Goal: Task Accomplishment & Management: Manage account settings

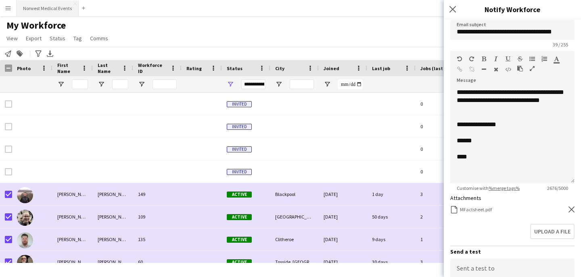
click at [46, 3] on button "Norwest Medical Events Close" at bounding box center [48, 8] width 62 height 16
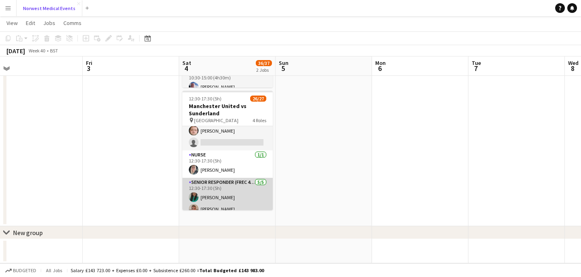
scroll to position [206, 0]
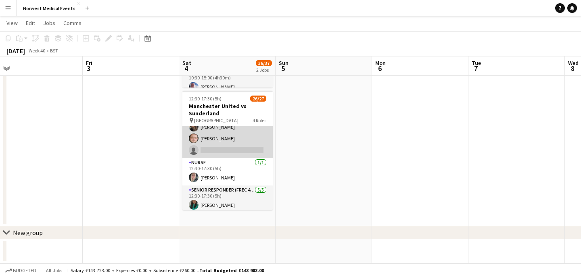
click at [240, 142] on app-card-role "First Responder (Medical) 18/19 12:30-17:30 (5h) [PERSON_NAME] [PERSON_NAME] [P…" at bounding box center [227, 39] width 90 height 238
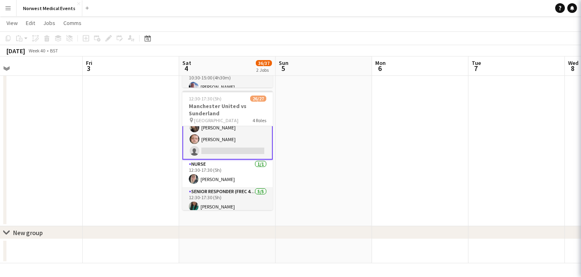
scroll to position [207, 0]
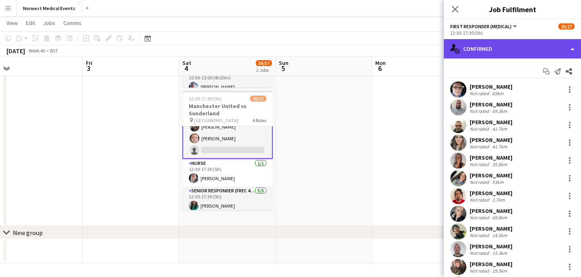
click at [522, 48] on div "single-neutral-actions-check-2 Confirmed" at bounding box center [512, 48] width 137 height 19
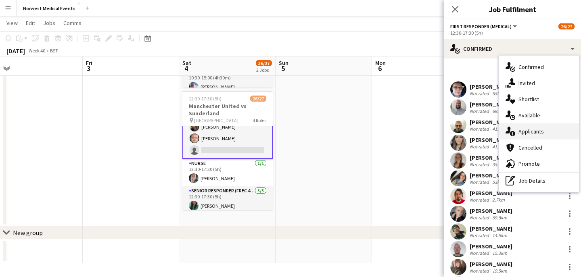
click at [531, 132] on span "Applicants" at bounding box center [530, 131] width 25 height 7
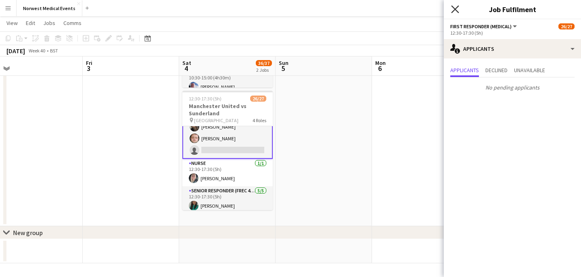
click at [454, 7] on icon "Close pop-in" at bounding box center [455, 9] width 8 height 8
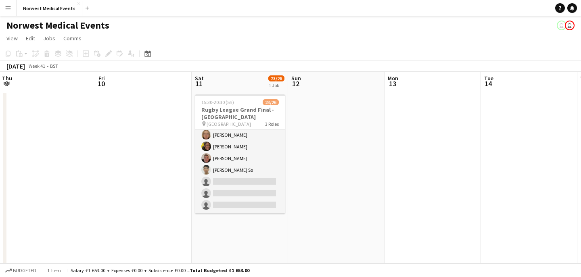
scroll to position [0, 0]
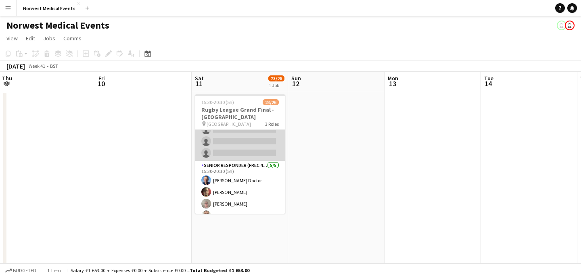
click at [256, 151] on app-card-role "First Responder (Medical) 16/19 15:30-20:30 (5h) [PERSON_NAME] [PERSON_NAME] [P…" at bounding box center [240, 42] width 90 height 238
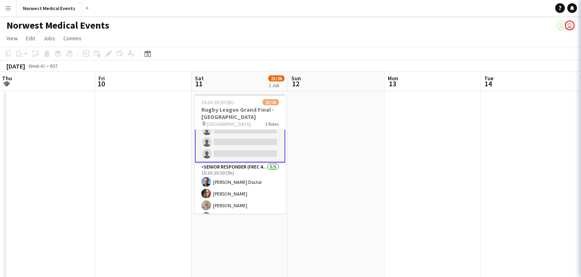
scroll to position [208, 0]
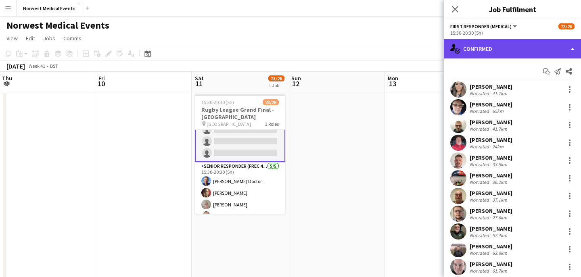
click at [534, 53] on div "single-neutral-actions-check-2 Confirmed" at bounding box center [512, 48] width 137 height 19
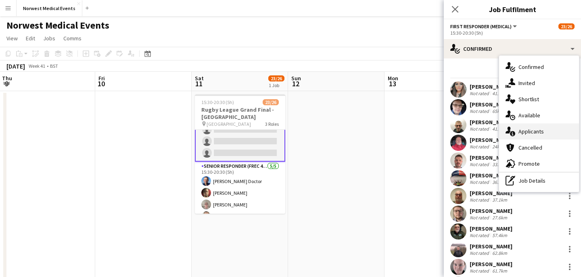
click at [534, 130] on span "Applicants" at bounding box center [530, 131] width 25 height 7
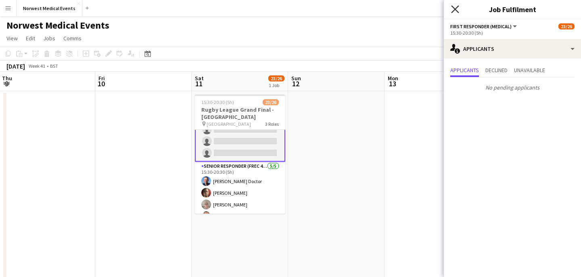
click at [456, 8] on icon "Close pop-in" at bounding box center [455, 9] width 8 height 8
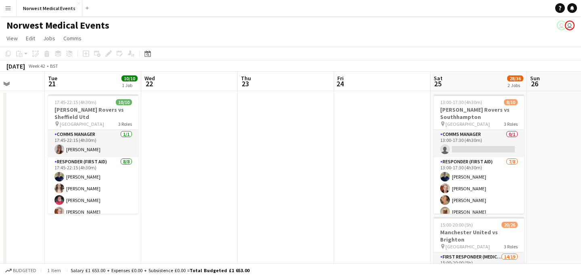
scroll to position [0, 271]
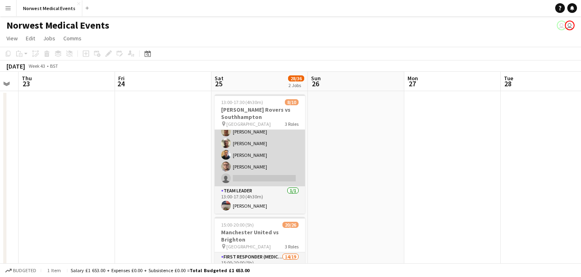
click at [278, 165] on app-card-role "Responder (First Aid) [DATE] 13:00-17:30 (4h30m) [PERSON_NAME] [PERSON_NAME] [P…" at bounding box center [260, 131] width 90 height 109
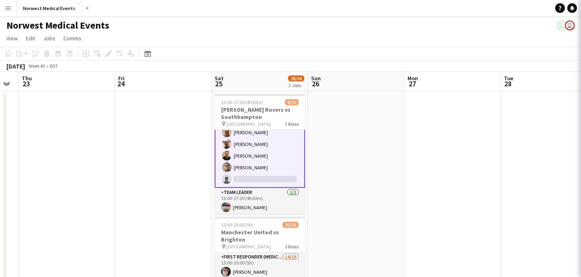
scroll to position [81, 0]
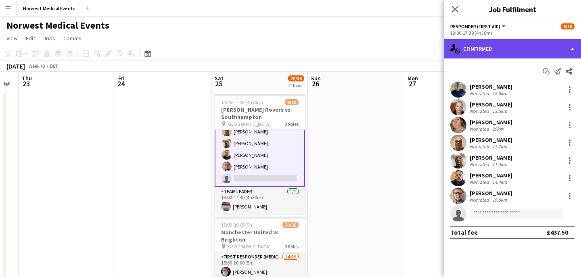
click at [502, 49] on div "single-neutral-actions-check-2 Confirmed" at bounding box center [512, 48] width 137 height 19
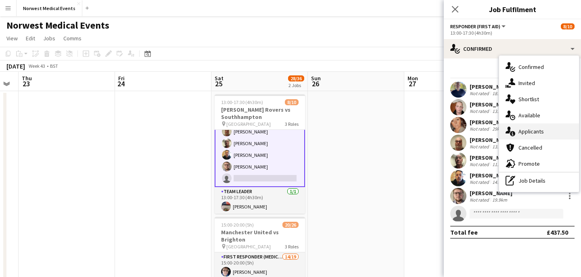
click at [533, 131] on span "Applicants" at bounding box center [530, 131] width 25 height 7
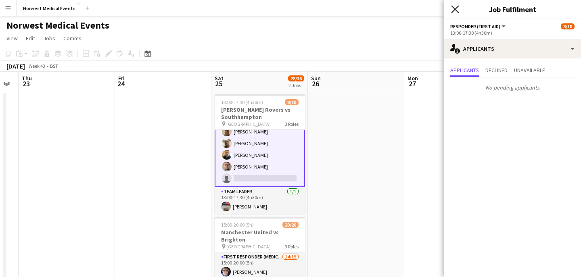
click at [455, 9] on icon at bounding box center [455, 9] width 8 height 8
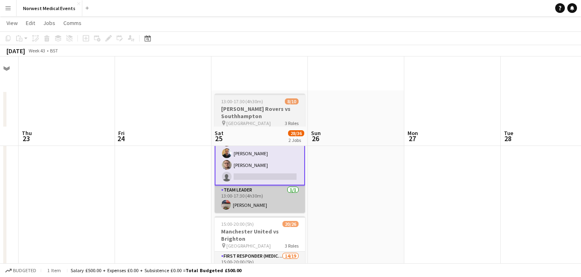
scroll to position [125, 0]
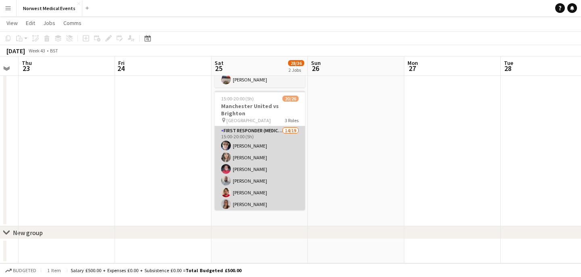
click at [269, 181] on app-card-role "First Responder (Medical) 14/19 15:00-20:00 (5h) [PERSON_NAME] [PERSON_NAME] [P…" at bounding box center [260, 245] width 90 height 238
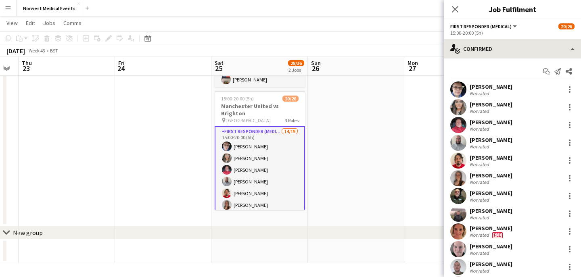
scroll to position [80, 0]
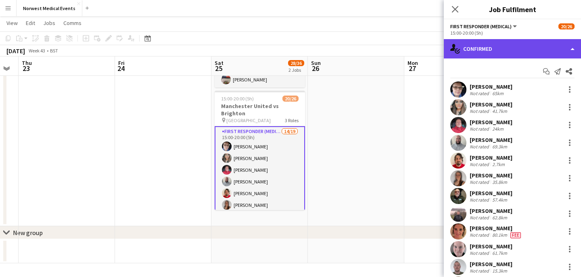
click at [489, 48] on div "single-neutral-actions-check-2 Confirmed" at bounding box center [512, 48] width 137 height 19
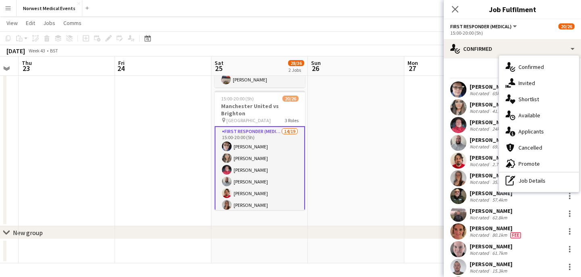
click at [531, 132] on span "Applicants" at bounding box center [530, 131] width 25 height 7
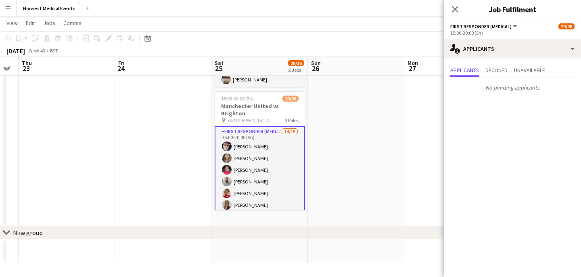
click at [458, 9] on icon "Close pop-in" at bounding box center [455, 9] width 6 height 6
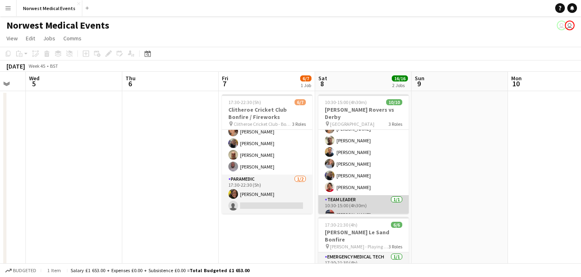
scroll to position [73, 0]
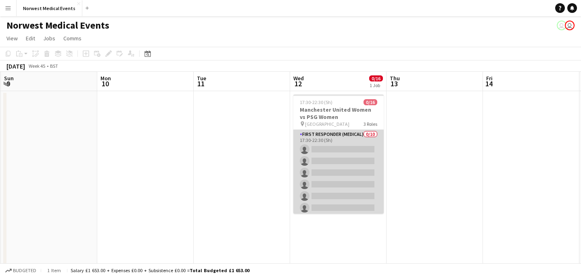
click at [366, 183] on app-card-role "First Responder (Medical) 0/10 17:30-22:30 (5h) single-neutral-actions single-n…" at bounding box center [338, 196] width 90 height 133
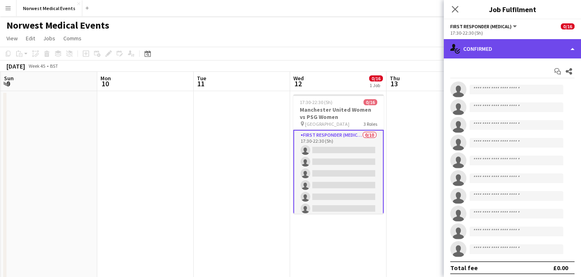
click at [493, 48] on div "single-neutral-actions-check-2 Confirmed" at bounding box center [512, 48] width 137 height 19
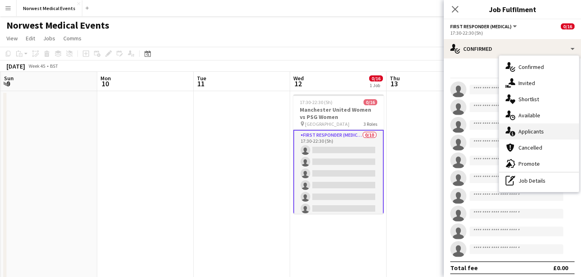
click at [530, 133] on span "Applicants" at bounding box center [530, 131] width 25 height 7
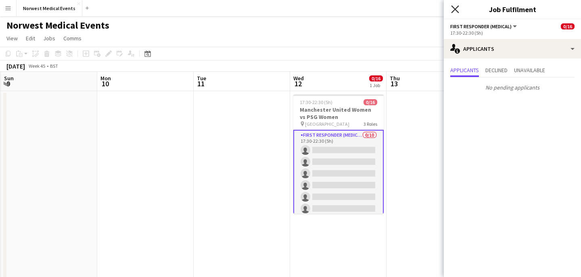
click at [457, 10] on icon at bounding box center [455, 9] width 8 height 8
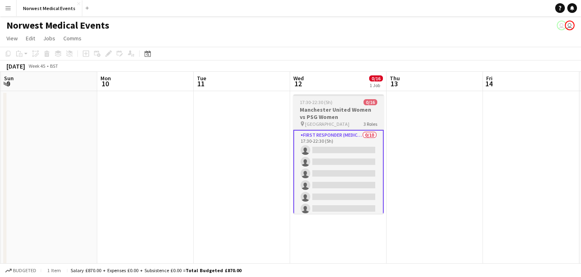
click at [332, 121] on div "pin Old Trafford 3 Roles" at bounding box center [338, 124] width 90 height 6
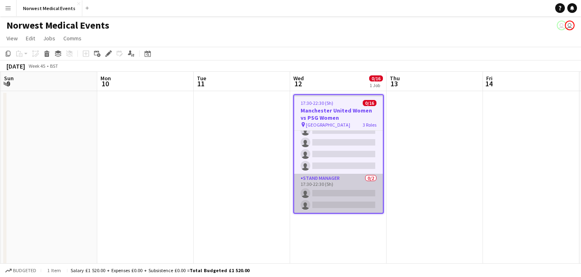
click at [343, 181] on app-card-role "Stand Manager 0/2 17:30-22:30 (5h) single-neutral-actions single-neutral-actions" at bounding box center [338, 193] width 89 height 39
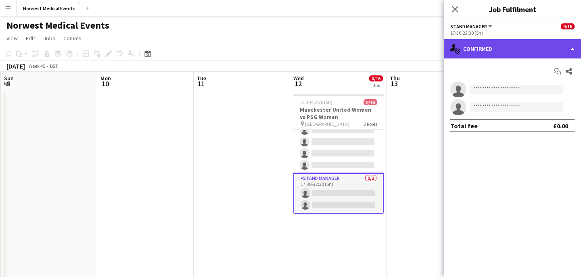
click at [516, 51] on div "single-neutral-actions-check-2 Confirmed" at bounding box center [512, 48] width 137 height 19
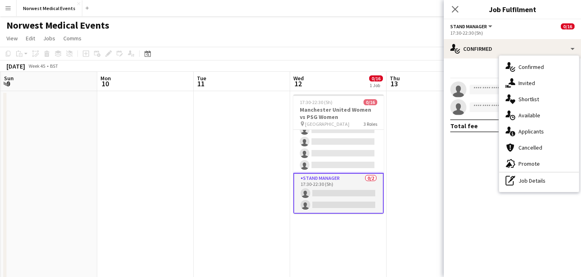
click at [532, 131] on span "Applicants" at bounding box center [530, 131] width 25 height 7
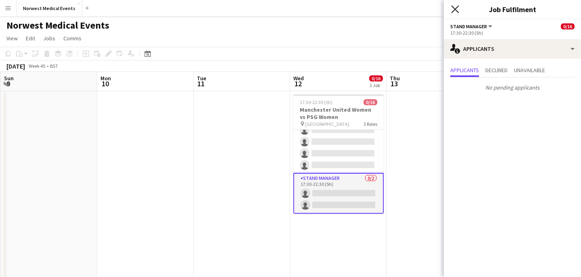
click at [455, 8] on icon "Close pop-in" at bounding box center [455, 9] width 8 height 8
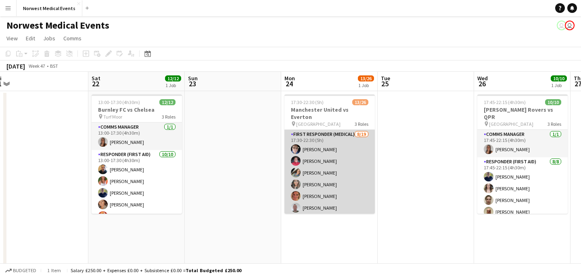
click at [330, 181] on app-card-role "First Responder (Medical) [DATE] 17:30-22:30 (5h) [PERSON_NAME] [PERSON_NAME] […" at bounding box center [329, 249] width 90 height 238
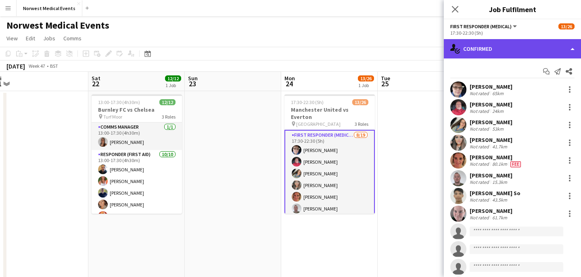
click at [501, 50] on div "single-neutral-actions-check-2 Confirmed" at bounding box center [512, 48] width 137 height 19
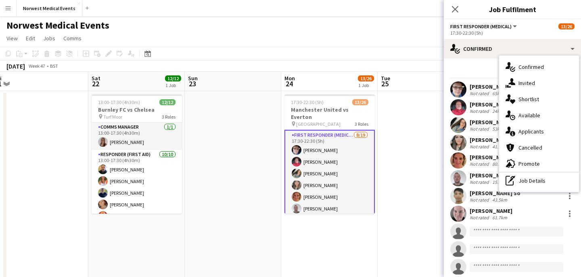
click at [530, 132] on span "Applicants" at bounding box center [530, 131] width 25 height 7
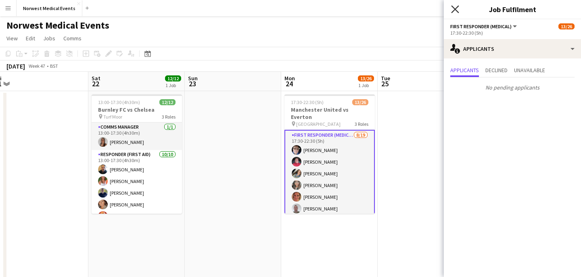
click at [458, 11] on icon "Close pop-in" at bounding box center [455, 9] width 8 height 8
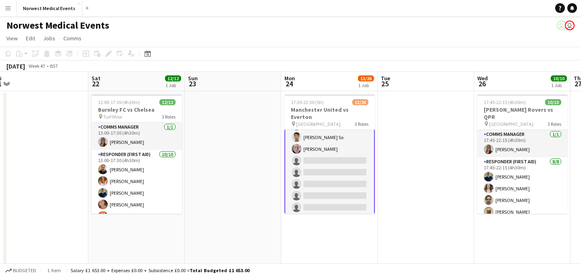
scroll to position [180, 0]
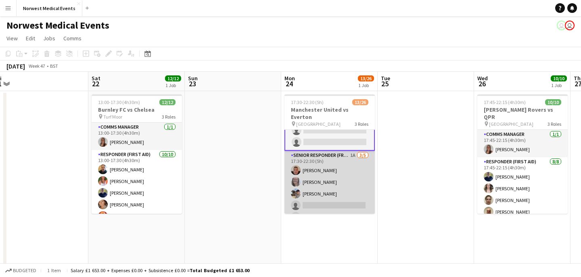
click at [331, 186] on app-card-role "Senior Responder (FREC 4 or Above) 1A [DATE] 17:30-22:30 (5h) [PERSON_NAME] [PE…" at bounding box center [329, 188] width 90 height 74
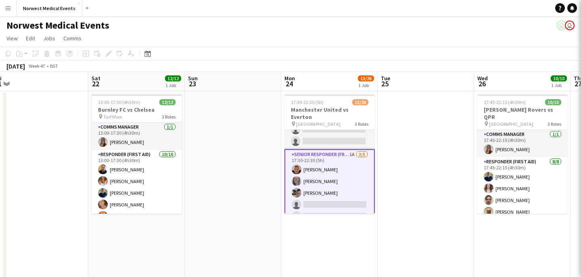
scroll to position [218, 0]
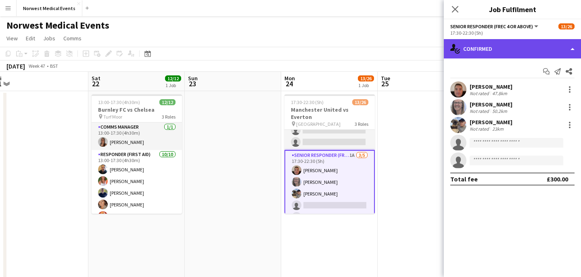
click at [507, 50] on div "single-neutral-actions-check-2 Confirmed" at bounding box center [512, 48] width 137 height 19
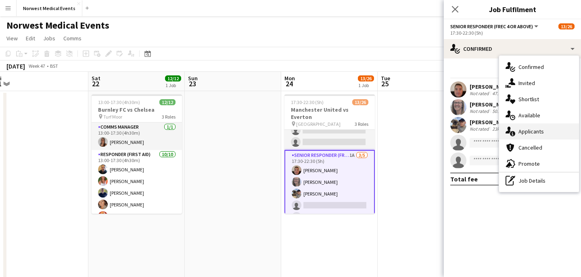
click at [531, 133] on span "Applicants" at bounding box center [530, 131] width 25 height 7
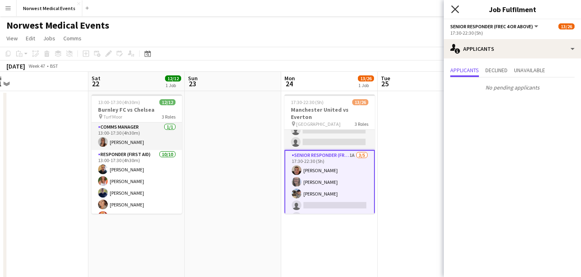
click at [457, 8] on icon at bounding box center [455, 9] width 8 height 8
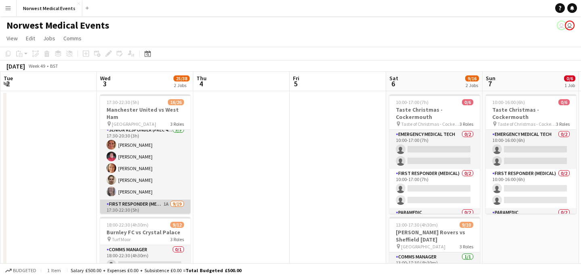
scroll to position [0, 0]
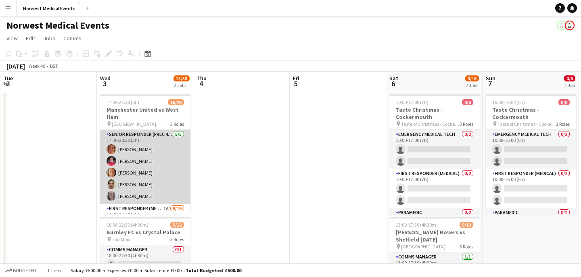
click at [151, 178] on app-card-role "Senior Responder (FREC 4 or Above) [DATE] 17:30-20:30 (3h) [PERSON_NAME] [PERSO…" at bounding box center [145, 167] width 90 height 74
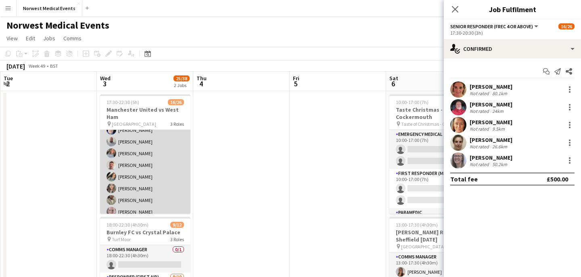
click at [155, 175] on app-card-role "First Responder (Medical) 1A [DATE] 17:30-22:30 (5h) [PERSON_NAME] [PERSON_NAME…" at bounding box center [145, 230] width 90 height 238
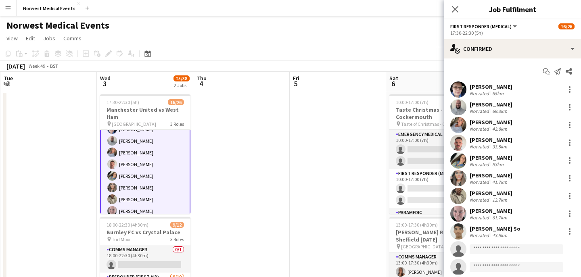
scroll to position [94, 0]
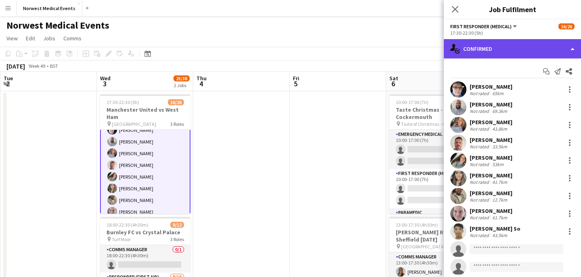
click at [483, 55] on div "single-neutral-actions-check-2 Confirmed" at bounding box center [512, 48] width 137 height 19
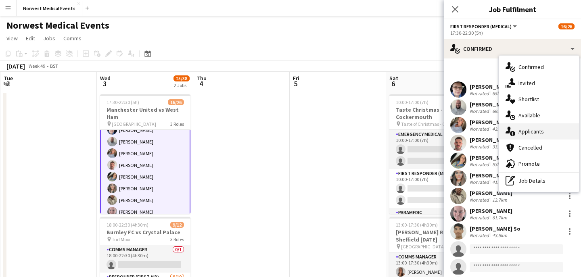
click at [532, 126] on div "single-neutral-actions-information Applicants" at bounding box center [539, 131] width 80 height 16
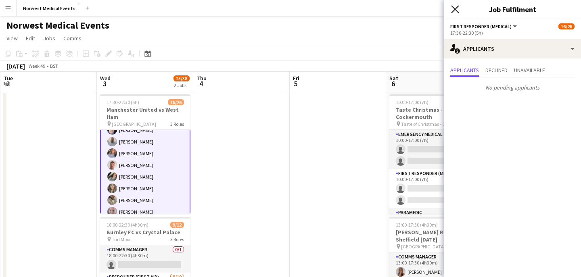
click at [455, 9] on icon at bounding box center [455, 9] width 8 height 8
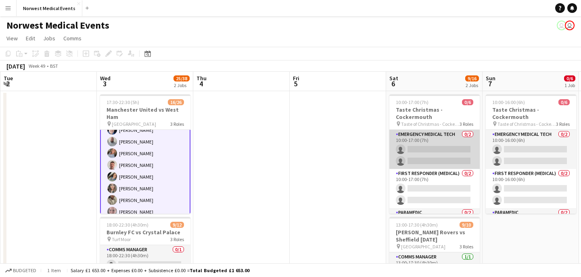
click at [436, 151] on app-card-role "Emergency Medical Tech 0/2 10:00-17:00 (7h) single-neutral-actions single-neutr…" at bounding box center [434, 149] width 90 height 39
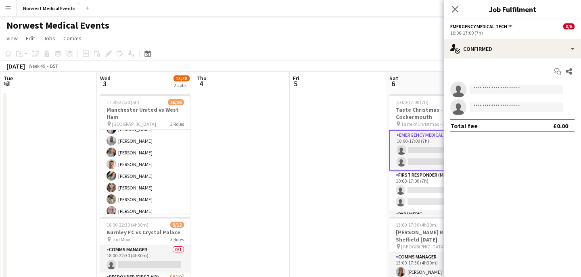
scroll to position [94, 0]
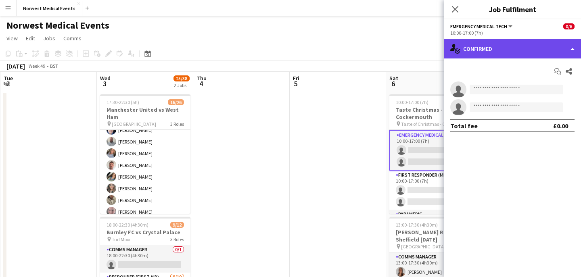
click at [496, 49] on div "single-neutral-actions-check-2 Confirmed" at bounding box center [512, 48] width 137 height 19
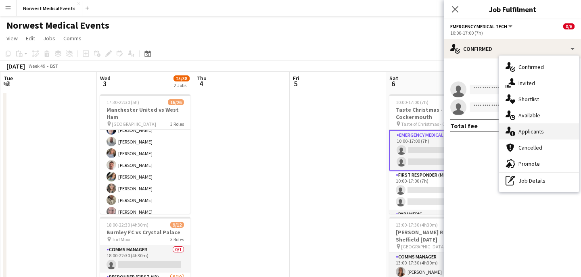
click at [536, 130] on span "Applicants" at bounding box center [530, 131] width 25 height 7
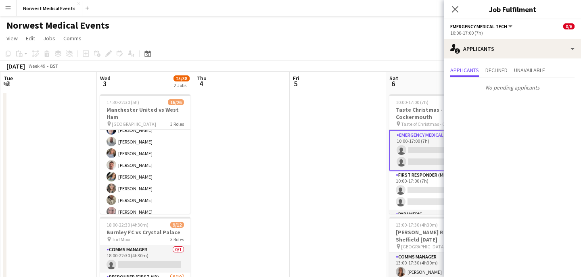
click at [456, 11] on icon at bounding box center [455, 9] width 6 height 6
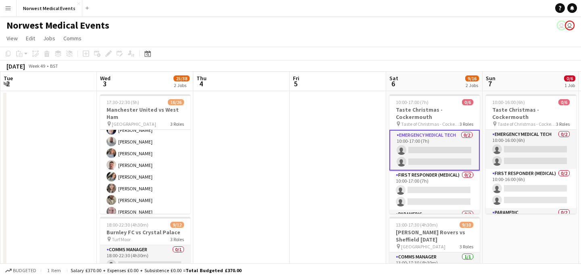
click at [442, 134] on app-card-role "Emergency Medical Tech 0/2 10:00-17:00 (7h) single-neutral-actions single-neutr…" at bounding box center [434, 150] width 90 height 41
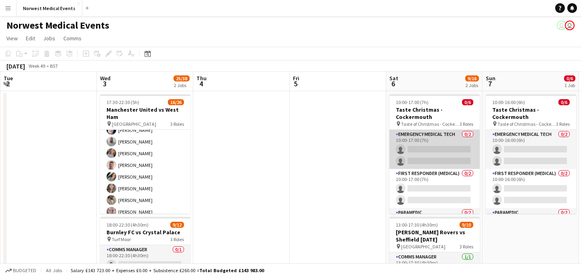
click at [435, 140] on app-card-role "Emergency Medical Tech 0/2 10:00-17:00 (7h) single-neutral-actions single-neutr…" at bounding box center [434, 149] width 90 height 39
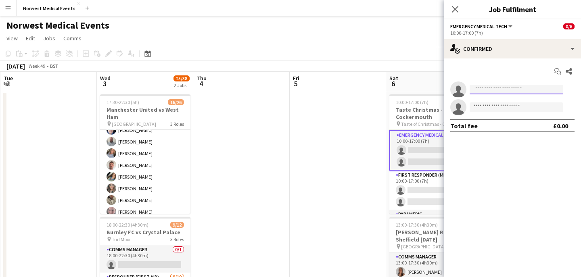
click at [497, 88] on input at bounding box center [517, 90] width 94 height 10
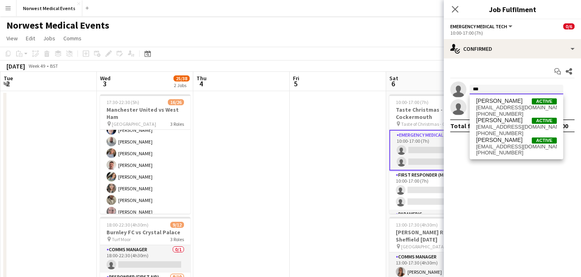
type input "***"
click at [505, 100] on span "[PERSON_NAME]" at bounding box center [499, 101] width 46 height 7
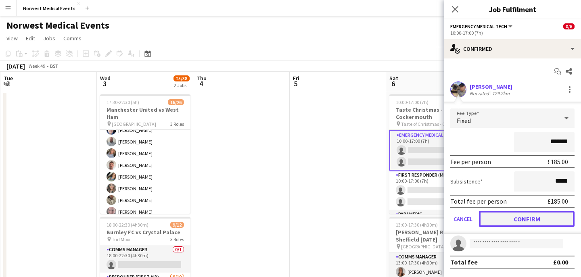
click at [530, 214] on button "Confirm" at bounding box center [527, 219] width 96 height 16
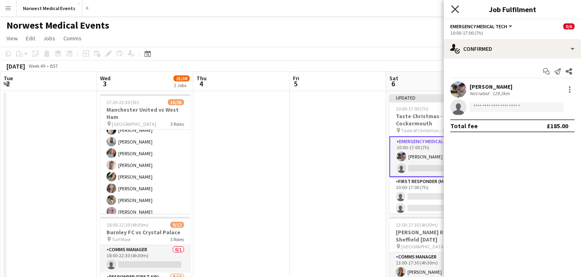
click at [453, 8] on icon "Close pop-in" at bounding box center [455, 9] width 8 height 8
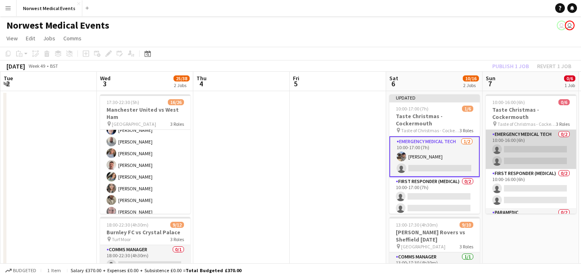
click at [520, 144] on app-card-role "Emergency Medical Tech 0/2 10:00-16:00 (6h) single-neutral-actions single-neutr…" at bounding box center [531, 149] width 90 height 39
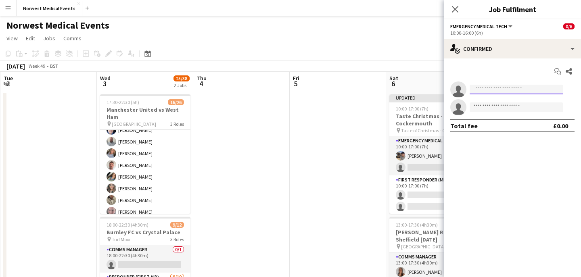
click at [527, 88] on input at bounding box center [517, 90] width 94 height 10
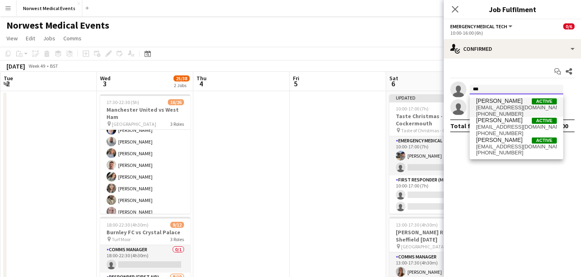
type input "***"
click at [519, 105] on span "[EMAIL_ADDRESS][DOMAIN_NAME]" at bounding box center [516, 107] width 81 height 6
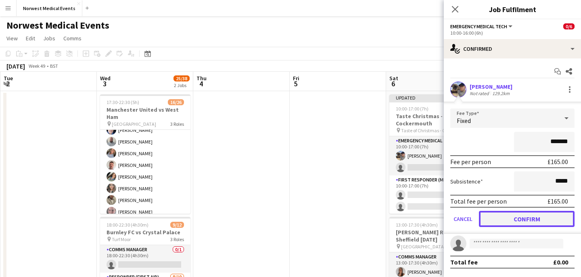
click at [525, 215] on button "Confirm" at bounding box center [527, 219] width 96 height 16
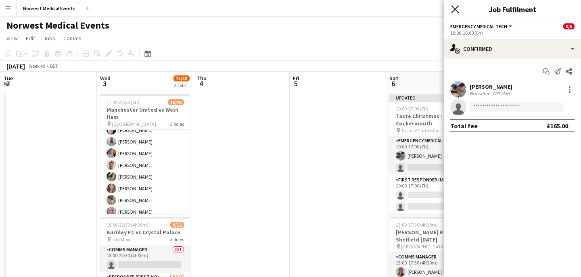
click at [455, 13] on icon "Close pop-in" at bounding box center [455, 9] width 8 height 8
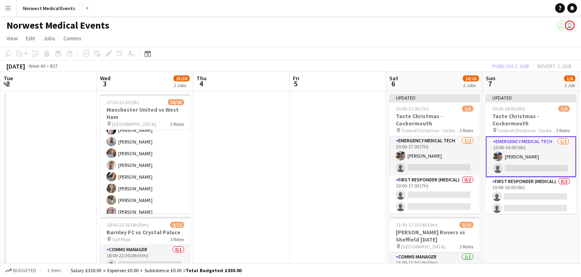
click at [514, 63] on div "Publish 1 job Revert 1 job" at bounding box center [531, 66] width 98 height 10
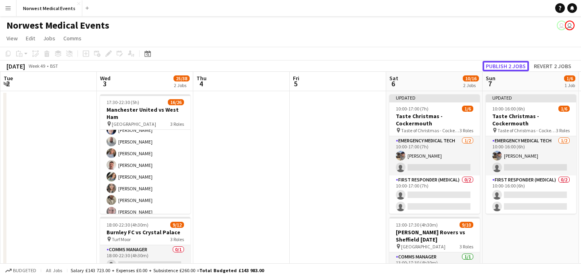
click at [514, 63] on button "Publish 2 jobs" at bounding box center [505, 66] width 46 height 10
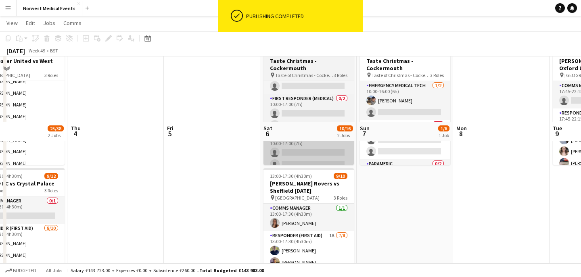
scroll to position [113, 0]
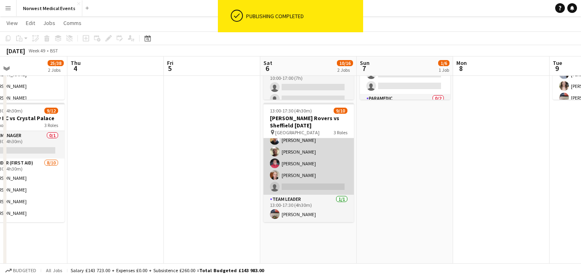
click at [313, 166] on app-card-role "Responder (First Aid) 1A [DATE] 13:00-17:30 (4h30m) [PERSON_NAME] [PERSON_NAME]…" at bounding box center [308, 140] width 90 height 109
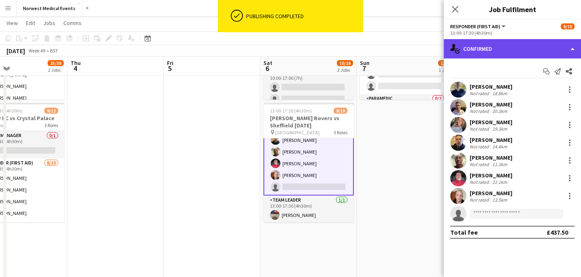
click at [501, 42] on div "single-neutral-actions-check-2 Confirmed" at bounding box center [512, 48] width 137 height 19
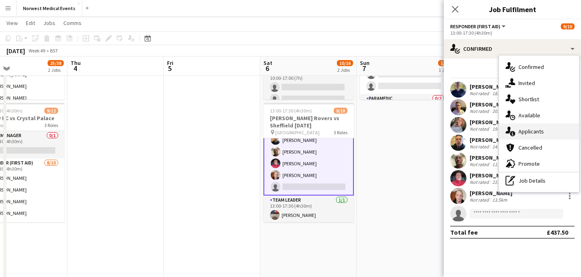
click at [530, 133] on span "Applicants" at bounding box center [530, 131] width 25 height 7
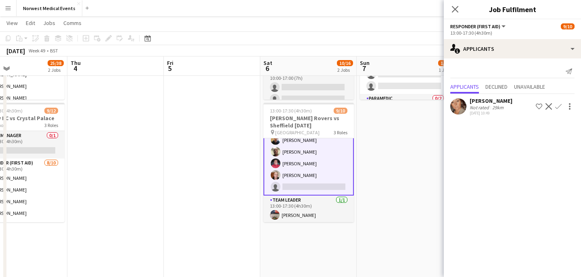
click at [560, 109] on app-icon "Confirm" at bounding box center [558, 106] width 6 height 6
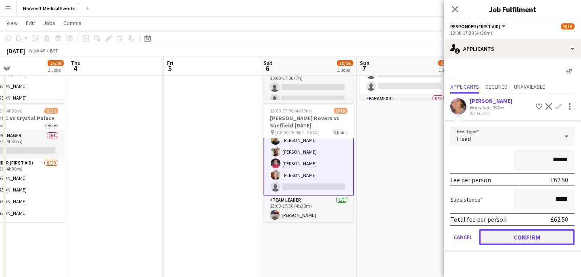
click at [534, 234] on button "Confirm" at bounding box center [527, 237] width 96 height 16
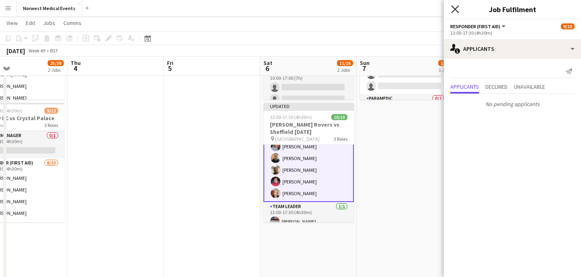
click at [457, 10] on icon "Close pop-in" at bounding box center [455, 9] width 8 height 8
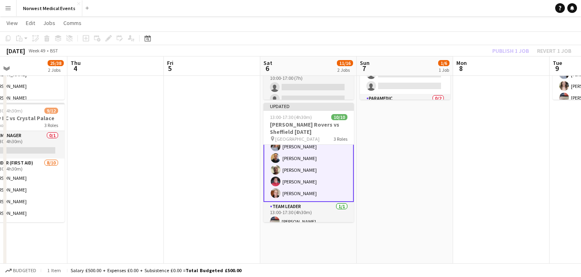
click at [509, 49] on div "Publish 1 job Revert 1 job" at bounding box center [531, 51] width 98 height 10
click at [509, 49] on button "Publish 1 job" at bounding box center [510, 51] width 43 height 10
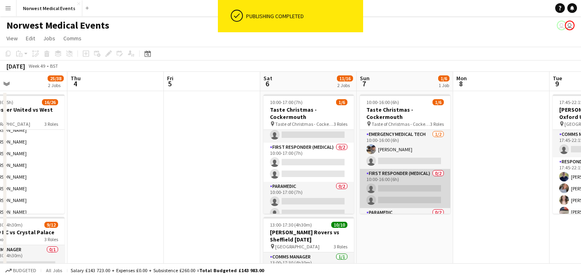
scroll to position [26, 0]
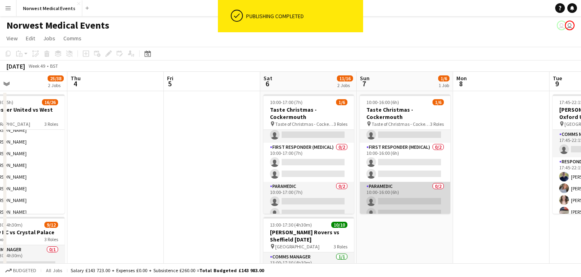
click at [403, 189] on app-card-role "Paramedic 0/2 10:00-16:00 (6h) single-neutral-actions single-neutral-actions" at bounding box center [405, 201] width 90 height 39
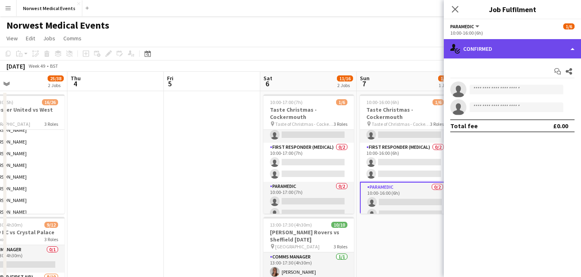
click at [507, 42] on div "single-neutral-actions-check-2 Confirmed" at bounding box center [512, 48] width 137 height 19
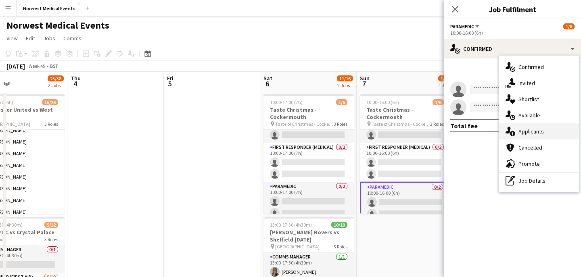
click at [530, 132] on span "Applicants" at bounding box center [530, 131] width 25 height 7
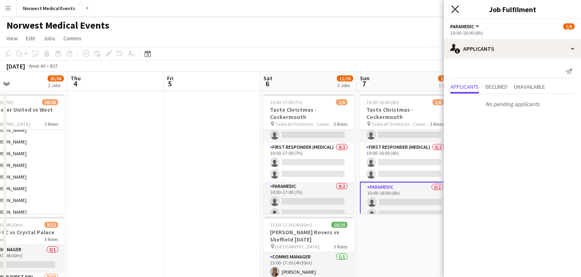
click at [455, 8] on icon "Close pop-in" at bounding box center [455, 9] width 8 height 8
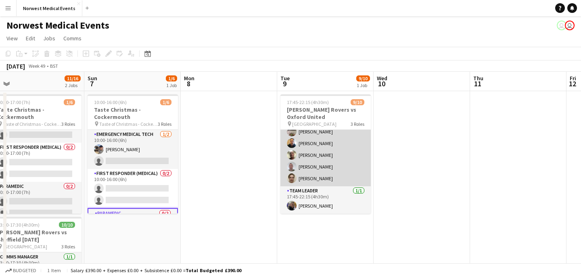
scroll to position [0, 0]
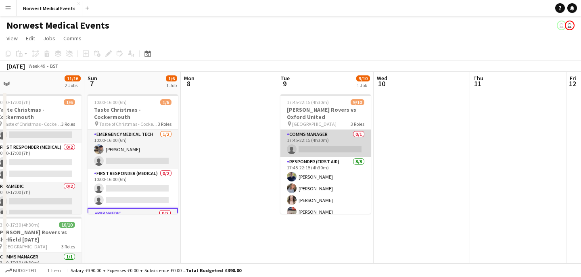
click at [333, 143] on app-card-role "Comms Manager 0/1 17:45-22:15 (4h30m) single-neutral-actions" at bounding box center [325, 143] width 90 height 27
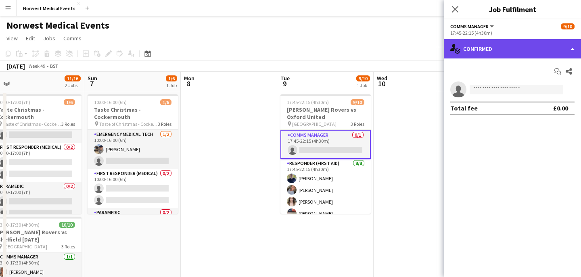
click at [502, 48] on div "single-neutral-actions-check-2 Confirmed" at bounding box center [512, 48] width 137 height 19
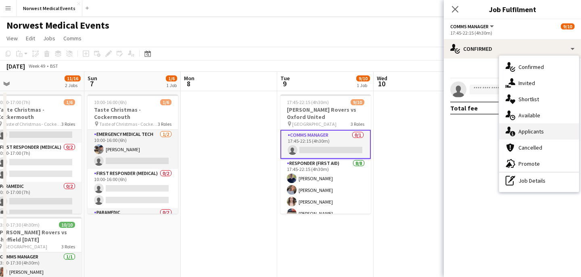
click at [535, 129] on span "Applicants" at bounding box center [530, 131] width 25 height 7
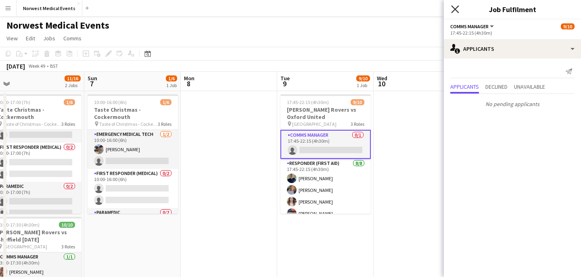
click at [455, 8] on icon "Close pop-in" at bounding box center [455, 9] width 8 height 8
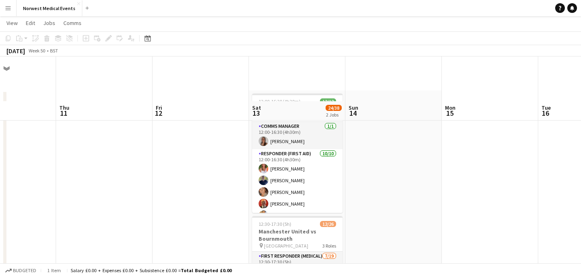
scroll to position [104, 0]
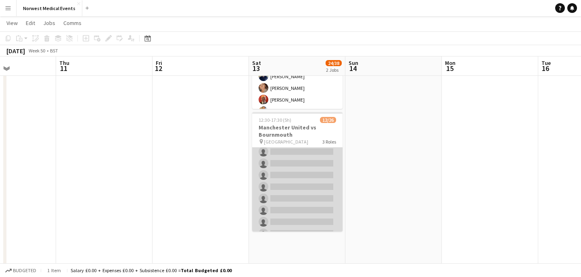
click at [303, 194] on app-card-role "First Responder (Medical) [DATE] 12:30-17:30 (5h) [PERSON_NAME] [PERSON_NAME] […" at bounding box center [297, 169] width 90 height 238
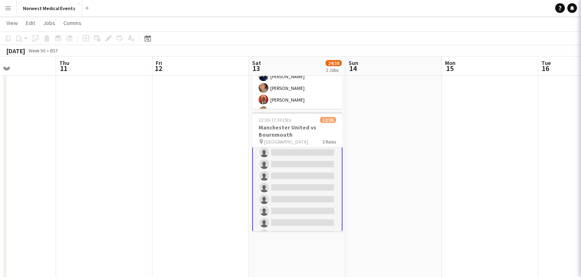
scroll to position [98, 0]
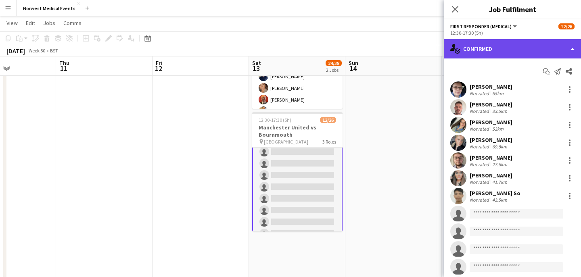
click at [509, 51] on div "single-neutral-actions-check-2 Confirmed" at bounding box center [512, 48] width 137 height 19
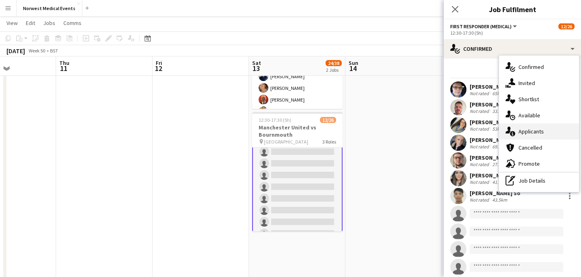
click at [523, 133] on span "Applicants" at bounding box center [530, 131] width 25 height 7
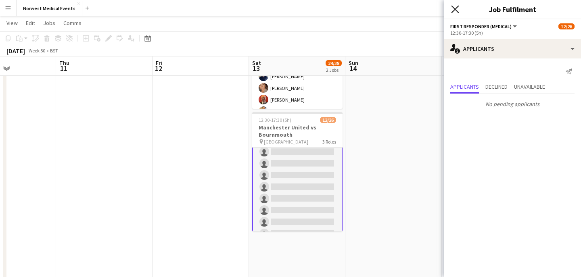
click at [456, 12] on icon "Close pop-in" at bounding box center [455, 9] width 8 height 8
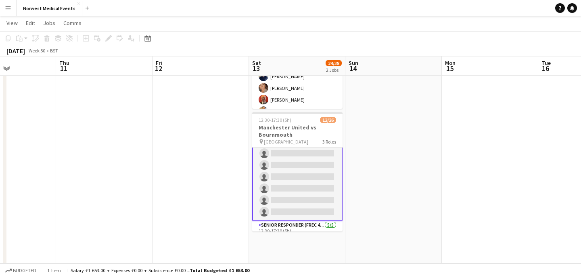
scroll to position [269, 0]
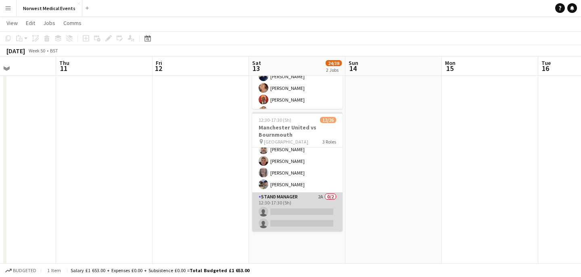
click at [299, 214] on app-card-role "Stand Manager 2A 0/2 12:30-17:30 (5h) single-neutral-actions single-neutral-act…" at bounding box center [297, 211] width 90 height 39
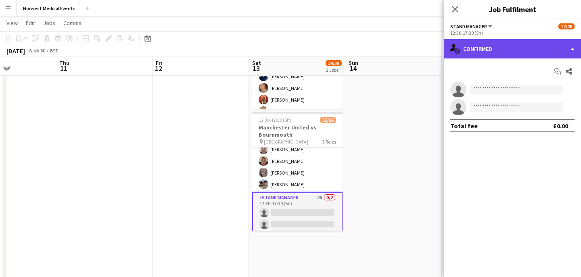
click at [517, 45] on div "single-neutral-actions-check-2 Confirmed" at bounding box center [512, 48] width 137 height 19
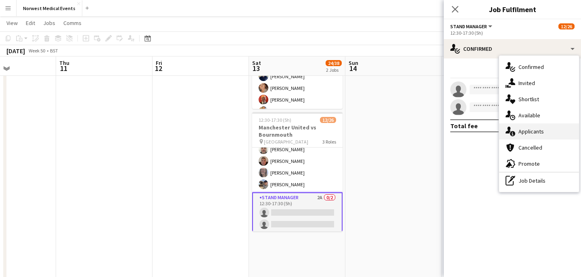
click at [542, 134] on span "Applicants" at bounding box center [530, 131] width 25 height 7
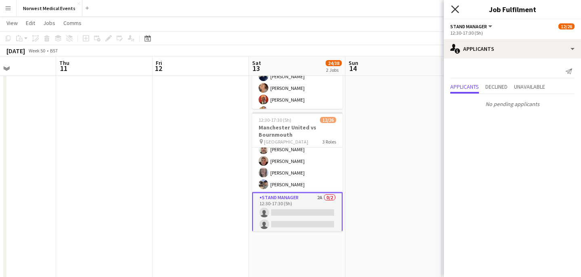
click at [456, 12] on icon "Close pop-in" at bounding box center [455, 9] width 8 height 8
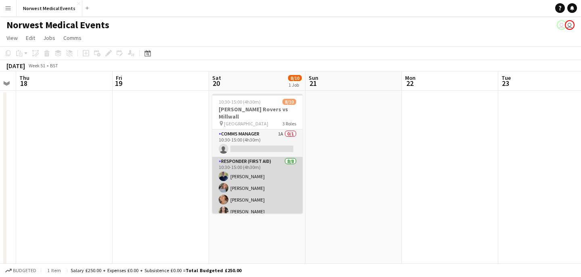
scroll to position [73, 0]
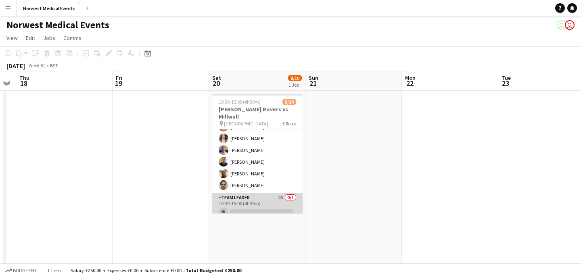
click at [257, 204] on app-card-role "Team Leader 2A 0/1 10:30-15:00 (4h30m) single-neutral-actions" at bounding box center [257, 206] width 90 height 27
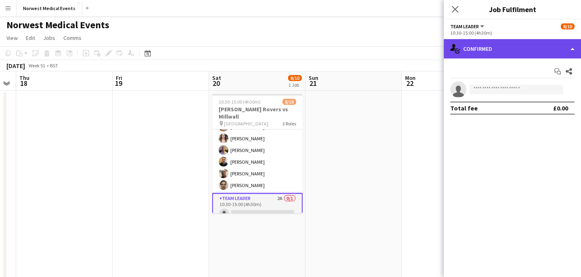
click at [503, 46] on div "single-neutral-actions-check-2 Confirmed" at bounding box center [512, 48] width 137 height 19
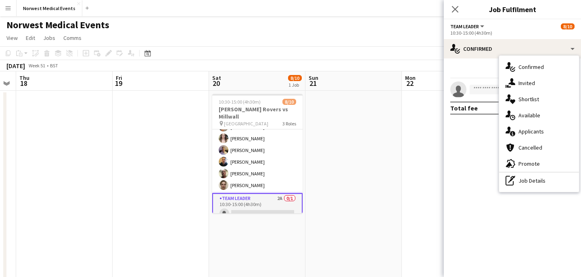
click at [534, 136] on div "single-neutral-actions-information Applicants" at bounding box center [539, 131] width 80 height 16
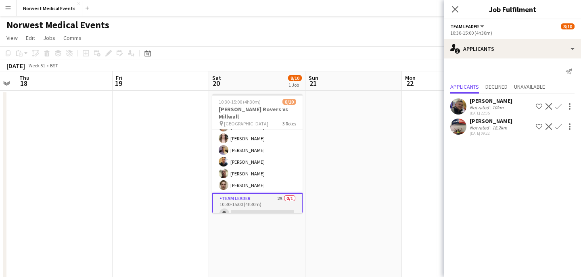
click at [456, 6] on icon "Close pop-in" at bounding box center [455, 9] width 6 height 6
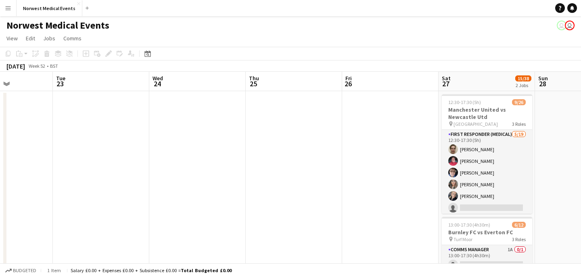
scroll to position [0, 336]
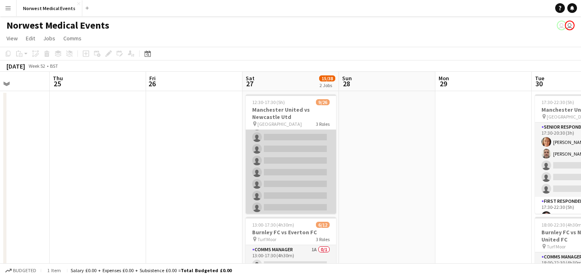
click at [298, 159] on app-card-role "First Responder (Medical) [DATE] 12:30-17:30 (5h) [PERSON_NAME] [PERSON_NAME] […" at bounding box center [291, 167] width 90 height 238
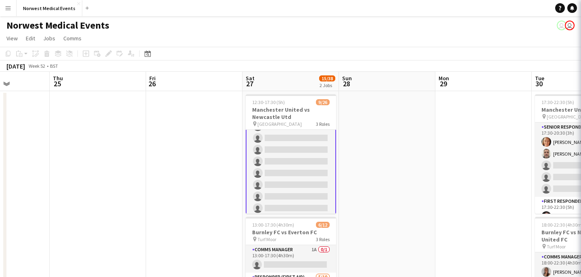
scroll to position [83, 0]
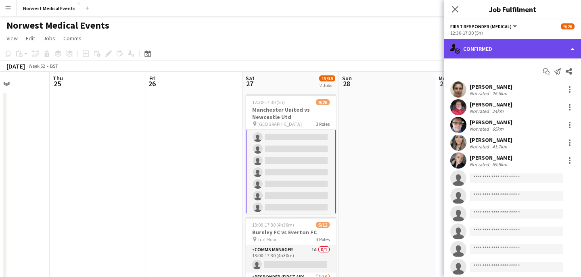
click at [501, 50] on div "single-neutral-actions-check-2 Confirmed" at bounding box center [512, 48] width 137 height 19
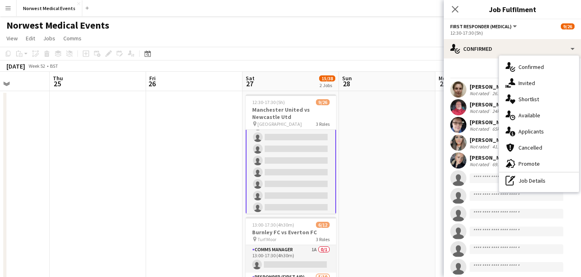
click at [528, 134] on span "Applicants" at bounding box center [530, 131] width 25 height 7
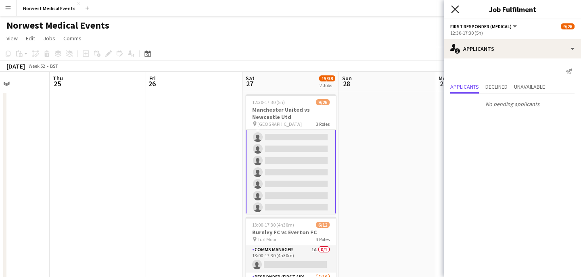
click at [452, 8] on icon "Close pop-in" at bounding box center [455, 9] width 8 height 8
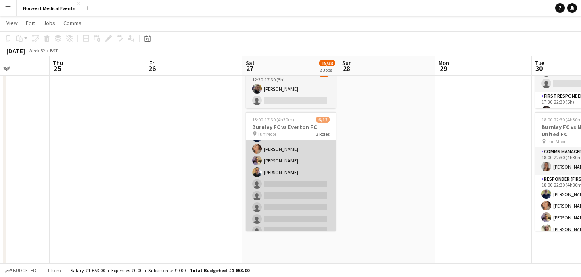
scroll to position [75, 0]
click at [298, 181] on app-card-role "Responder (First Aid) [DATE] 13:00-17:30 (4h30m) [PERSON_NAME] [PERSON_NAME] [P…" at bounding box center [291, 158] width 90 height 133
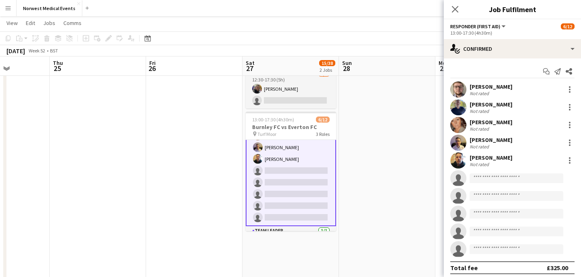
scroll to position [267, 0]
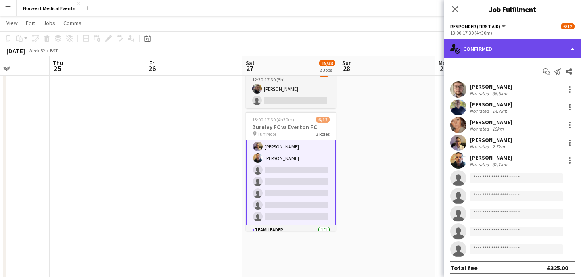
click at [522, 47] on div "single-neutral-actions-check-2 Confirmed" at bounding box center [512, 48] width 137 height 19
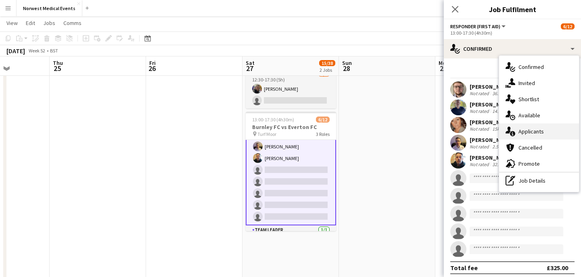
click at [525, 134] on span "Applicants" at bounding box center [530, 131] width 25 height 7
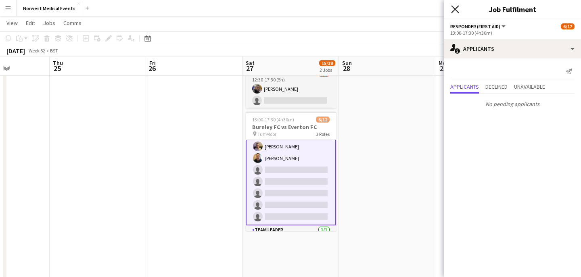
click at [457, 10] on icon at bounding box center [455, 9] width 8 height 8
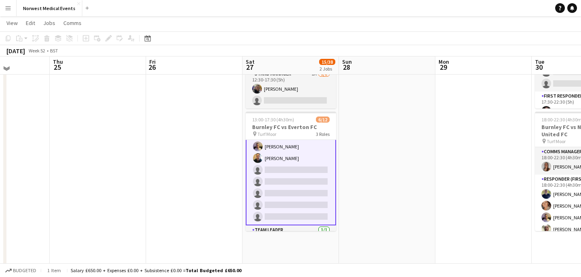
scroll to position [18, 0]
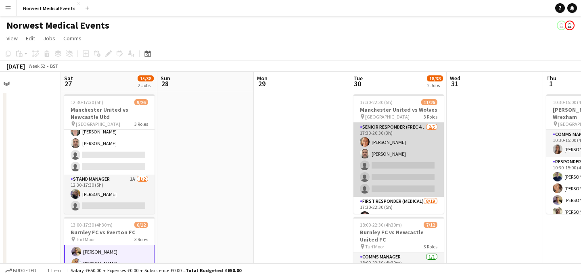
click at [395, 173] on app-card-role "Senior Responder (FREC 4 or Above) [DATE] 17:30-20:30 (3h) [PERSON_NAME] [PERSO…" at bounding box center [398, 160] width 90 height 74
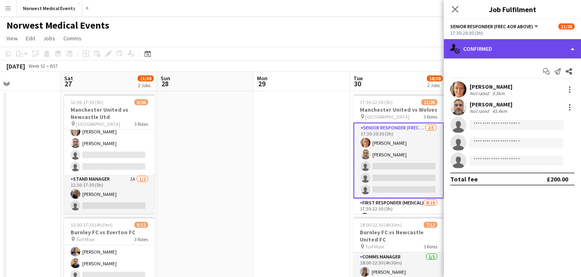
click at [495, 47] on div "single-neutral-actions-check-2 Confirmed" at bounding box center [512, 48] width 137 height 19
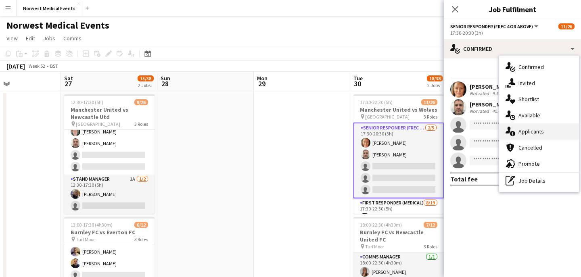
click at [532, 132] on span "Applicants" at bounding box center [530, 131] width 25 height 7
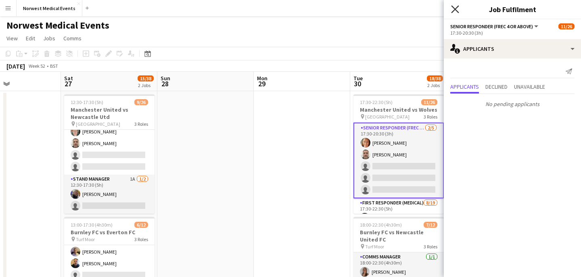
click at [457, 5] on icon "Close pop-in" at bounding box center [455, 9] width 8 height 8
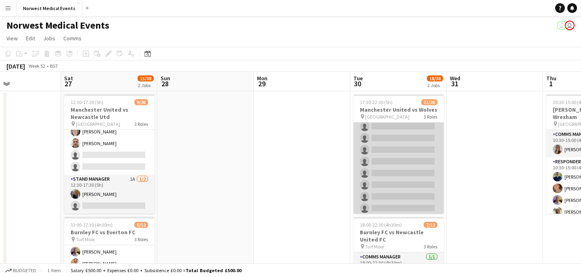
click at [404, 161] on app-card-role "First Responder (Medical) [DATE] 17:30-22:30 (5h) [PERSON_NAME] [PERSON_NAME] […" at bounding box center [398, 97] width 90 height 238
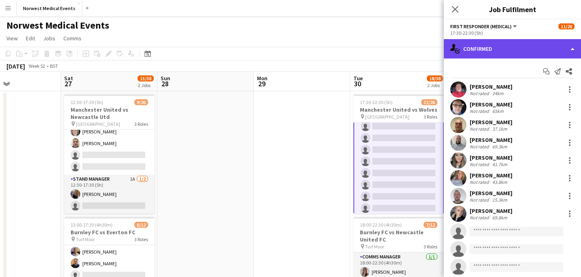
click at [513, 50] on div "single-neutral-actions-check-2 Confirmed" at bounding box center [512, 48] width 137 height 19
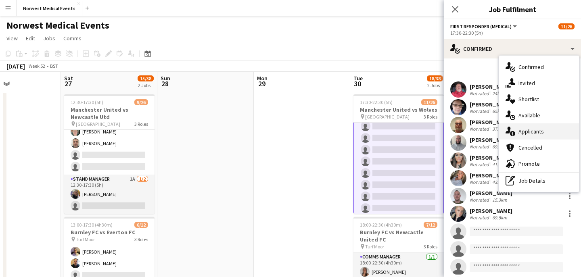
click at [529, 129] on span "Applicants" at bounding box center [530, 131] width 25 height 7
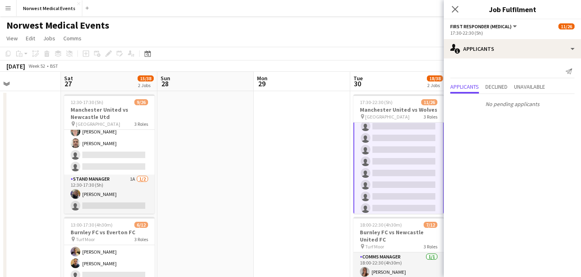
click at [453, 6] on icon at bounding box center [455, 9] width 6 height 6
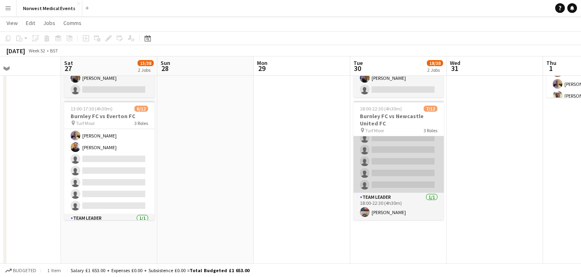
click at [397, 169] on app-card-role "Responder (First Aid) [DATE] 18:00-22:30 (4h30m) [PERSON_NAME] [PERSON_NAME] [P…" at bounding box center [398, 126] width 90 height 133
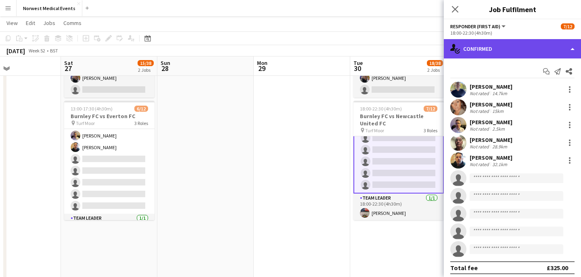
click at [521, 52] on div "single-neutral-actions-check-2 Confirmed" at bounding box center [512, 48] width 137 height 19
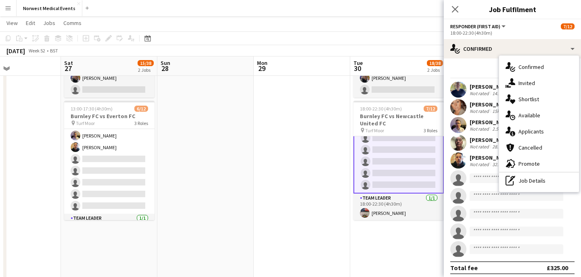
click at [528, 130] on span "Applicants" at bounding box center [530, 131] width 25 height 7
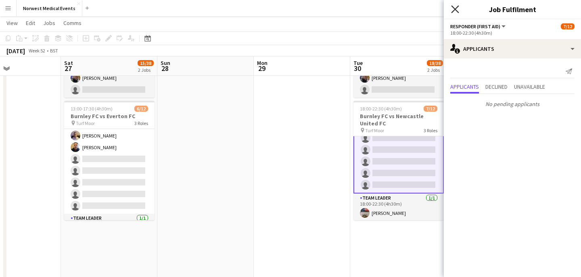
click at [455, 6] on icon "Close pop-in" at bounding box center [455, 9] width 8 height 8
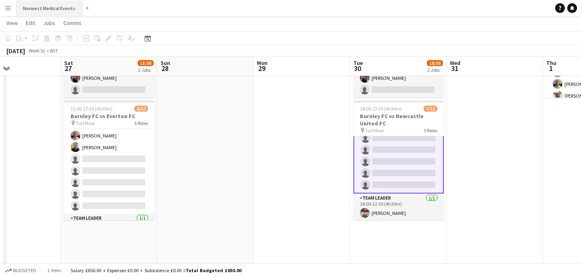
click at [53, 12] on button "Norwest Medical Events Close" at bounding box center [50, 8] width 66 height 16
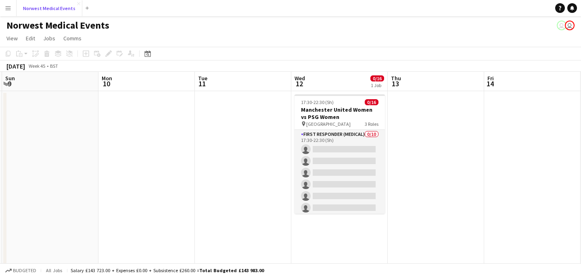
scroll to position [0, 166]
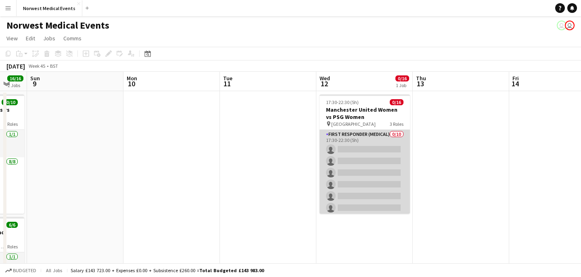
click at [371, 152] on app-card-role "First Responder (Medical) 0/10 17:30-22:30 (5h) single-neutral-actions single-n…" at bounding box center [364, 196] width 90 height 133
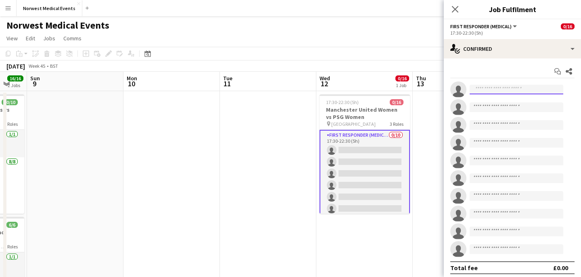
click at [497, 90] on input at bounding box center [517, 90] width 94 height 10
click at [457, 11] on icon at bounding box center [455, 9] width 8 height 8
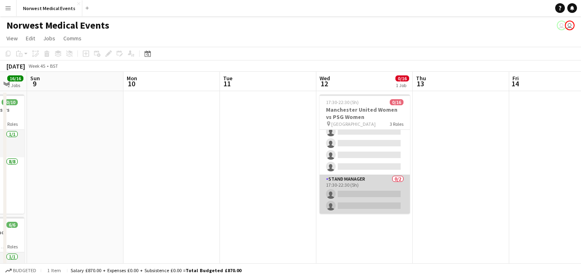
click at [371, 190] on app-card-role "Stand Manager 0/2 17:30-22:30 (5h) single-neutral-actions single-neutral-actions" at bounding box center [364, 194] width 90 height 39
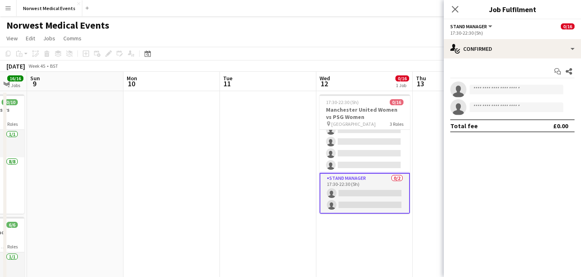
scroll to position [150, 0]
click at [488, 91] on input at bounding box center [517, 90] width 94 height 10
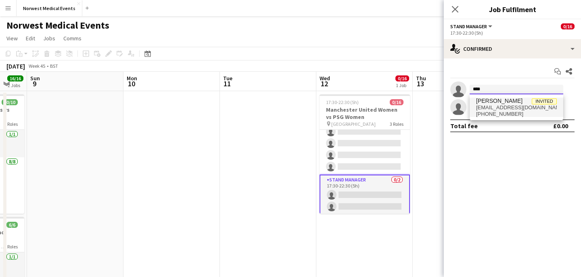
type input "****"
click at [500, 103] on span "[PERSON_NAME]" at bounding box center [499, 101] width 46 height 7
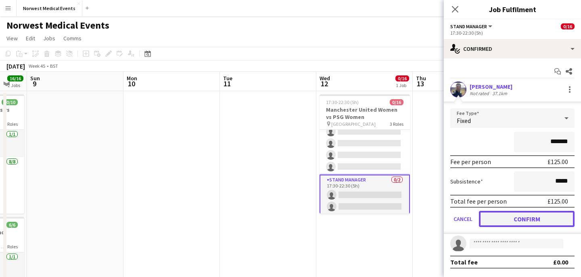
click at [530, 223] on button "Confirm" at bounding box center [527, 219] width 96 height 16
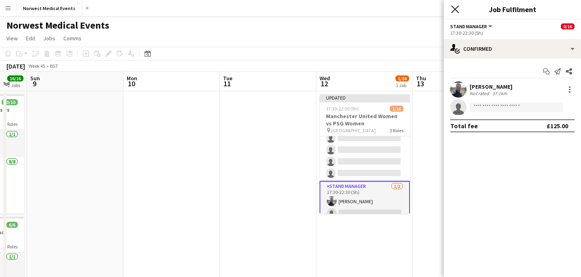
click at [457, 7] on icon at bounding box center [455, 9] width 8 height 8
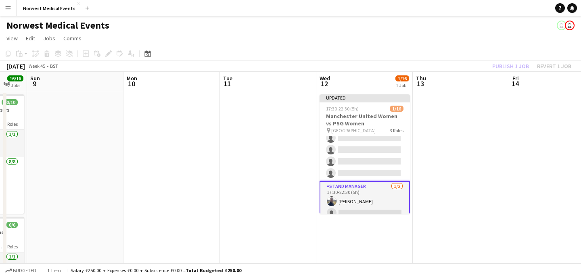
click at [507, 68] on div "Publish 1 job Revert 1 job" at bounding box center [531, 66] width 98 height 10
click at [507, 68] on button "Publish 1 job" at bounding box center [510, 66] width 43 height 10
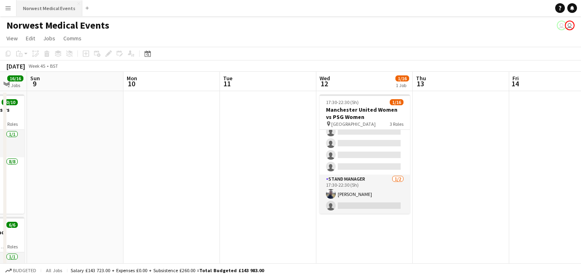
click at [46, 14] on button "Norwest Medical Events Close" at bounding box center [50, 8] width 66 height 16
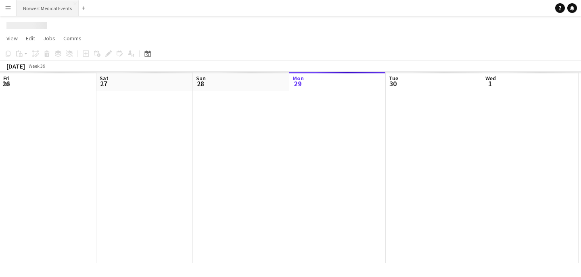
scroll to position [0, 193]
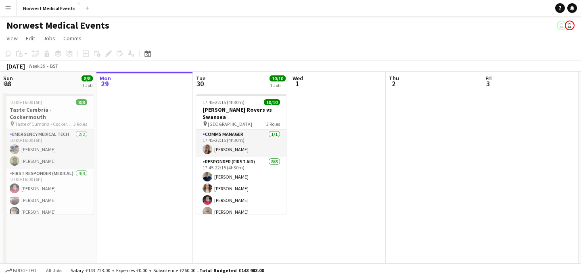
click at [9, 7] on app-icon "Menu" at bounding box center [8, 8] width 6 height 6
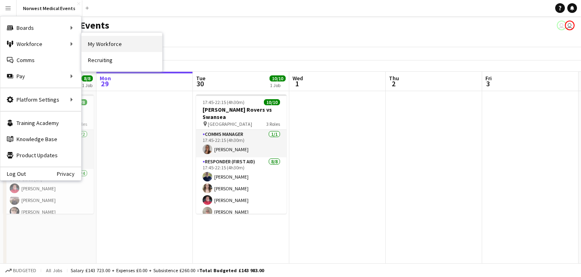
click at [103, 44] on link "My Workforce" at bounding box center [121, 44] width 81 height 16
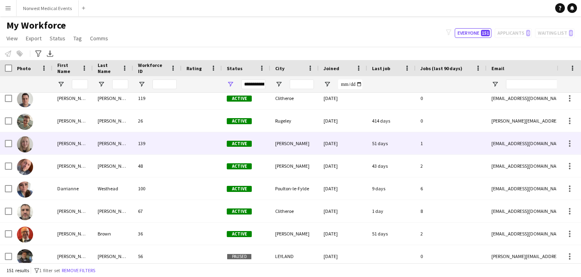
scroll to position [674, 0]
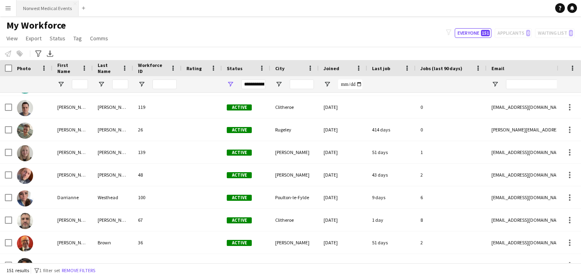
click at [55, 7] on button "Norwest Medical Events Close" at bounding box center [48, 8] width 62 height 16
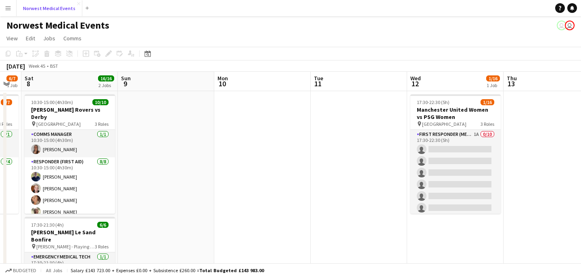
scroll to position [0, 226]
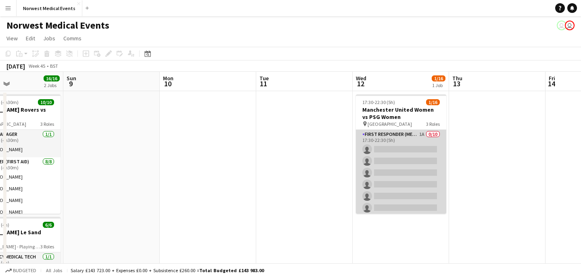
click at [405, 164] on app-card-role "First Responder (Medical) 1A 0/10 17:30-22:30 (5h) single-neutral-actions singl…" at bounding box center [401, 196] width 90 height 133
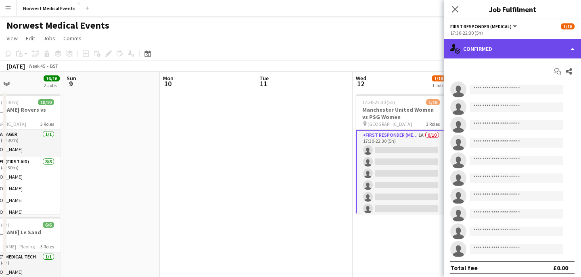
click at [480, 54] on div "single-neutral-actions-check-2 Confirmed" at bounding box center [512, 48] width 137 height 19
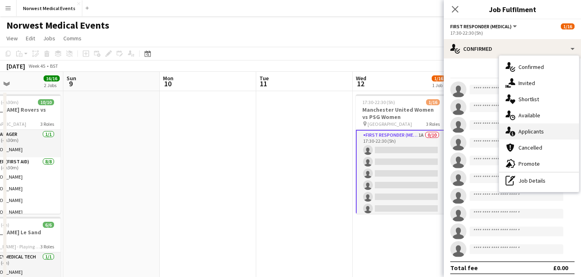
click at [547, 129] on div "single-neutral-actions-information Applicants" at bounding box center [539, 131] width 80 height 16
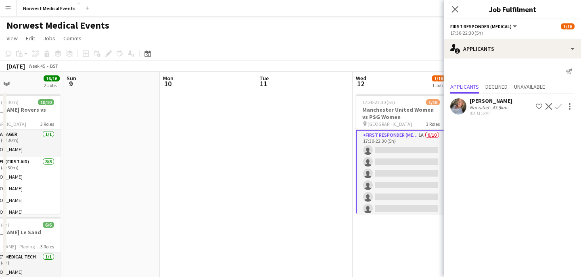
click at [559, 105] on app-icon "Confirm" at bounding box center [558, 106] width 6 height 6
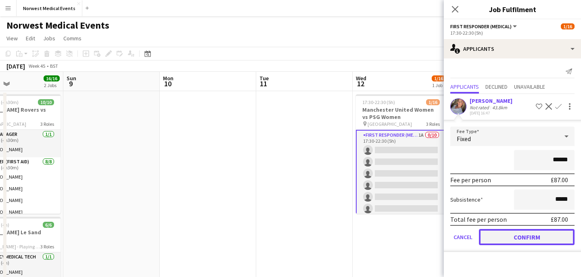
click at [538, 237] on button "Confirm" at bounding box center [527, 237] width 96 height 16
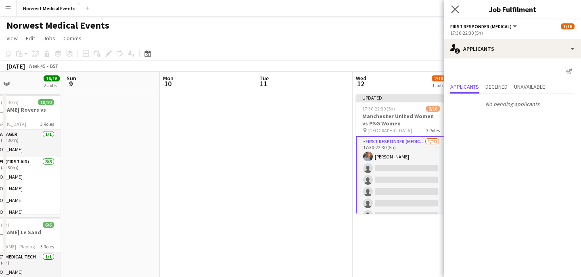
click at [455, 13] on icon "Close pop-in" at bounding box center [455, 9] width 8 height 8
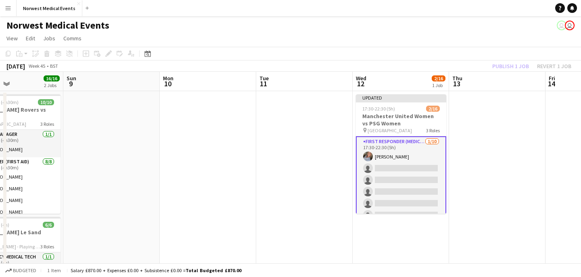
click at [507, 66] on div "Publish 1 job Revert 1 job" at bounding box center [531, 66] width 98 height 10
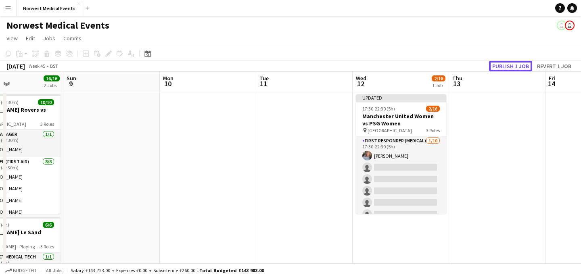
click at [507, 66] on button "Publish 1 job" at bounding box center [510, 66] width 43 height 10
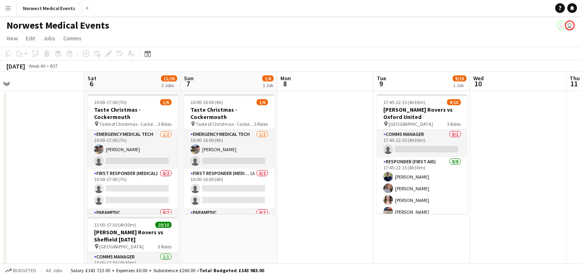
scroll to position [0, 344]
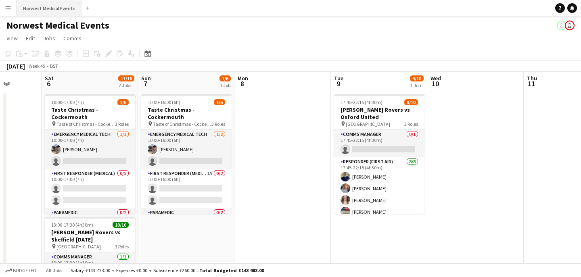
click at [38, 5] on button "Norwest Medical Events Close" at bounding box center [50, 8] width 66 height 16
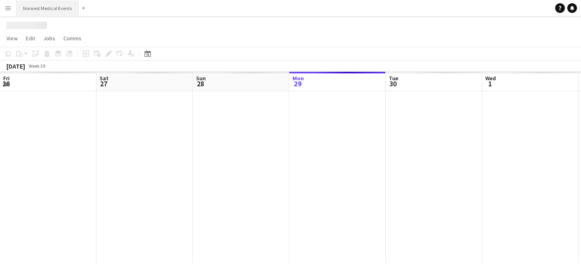
scroll to position [0, 193]
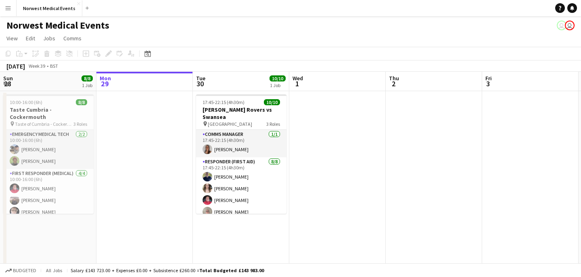
click at [10, 10] on app-icon "Menu" at bounding box center [8, 8] width 6 height 6
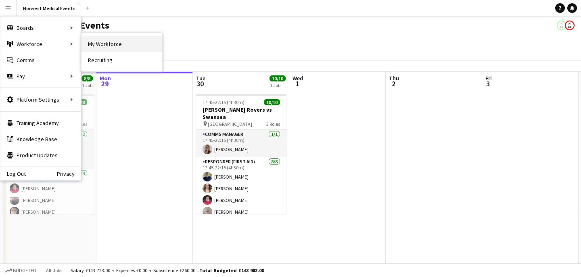
click at [118, 44] on link "My Workforce" at bounding box center [121, 44] width 81 height 16
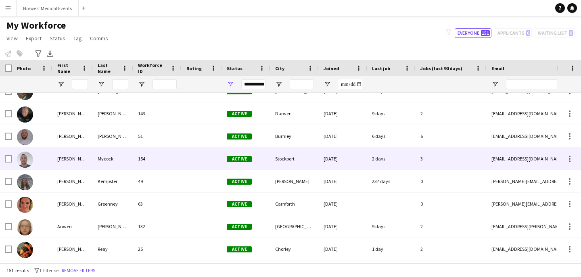
scroll to position [194, 0]
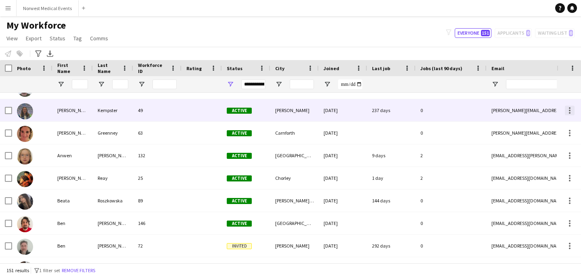
click at [570, 110] on div at bounding box center [570, 111] width 10 height 10
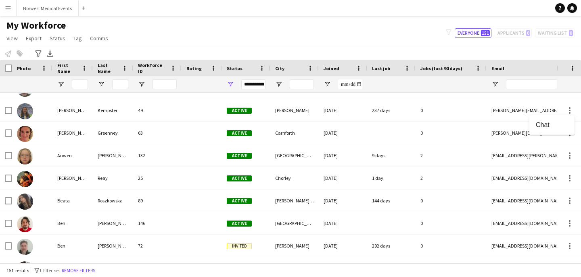
click at [316, 113] on div at bounding box center [290, 138] width 581 height 277
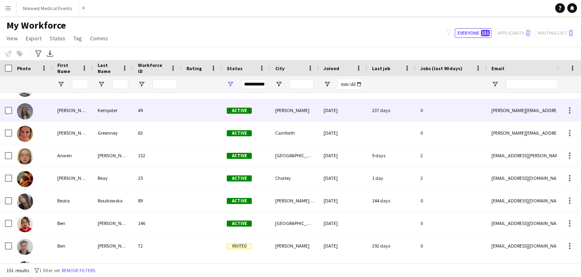
click at [305, 111] on div "[PERSON_NAME]" at bounding box center [294, 110] width 48 height 22
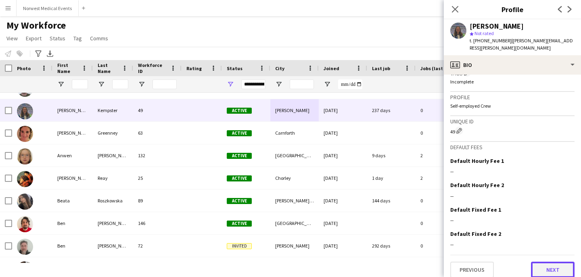
click at [551, 262] on button "Next" at bounding box center [553, 270] width 44 height 16
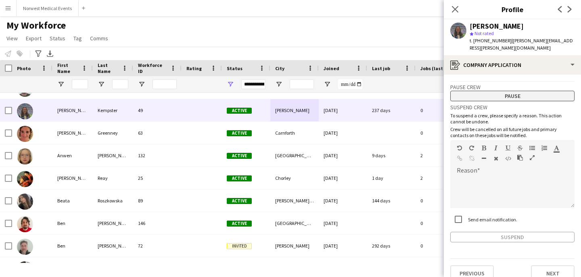
click at [528, 91] on button "Pause" at bounding box center [512, 96] width 124 height 10
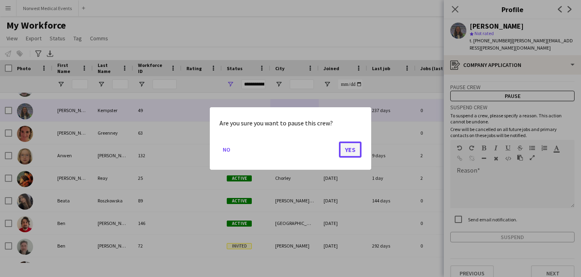
click at [352, 148] on button "Yes" at bounding box center [350, 150] width 23 height 16
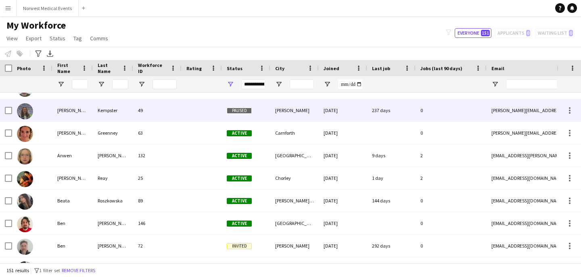
click at [177, 112] on div "49" at bounding box center [157, 110] width 48 height 22
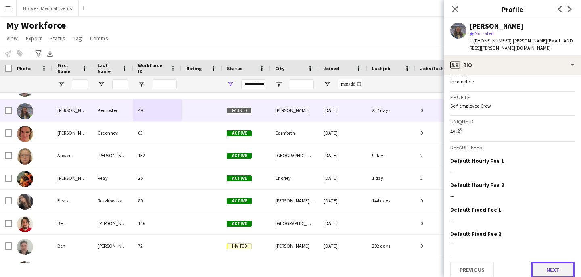
click at [540, 263] on button "Next" at bounding box center [553, 270] width 44 height 16
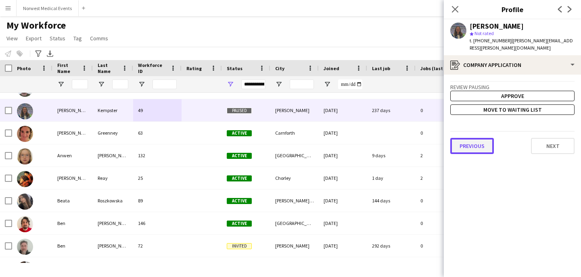
click at [488, 140] on button "Previous" at bounding box center [472, 146] width 44 height 16
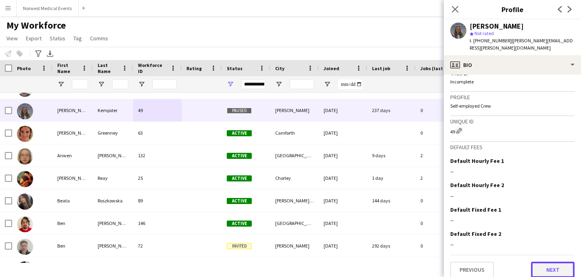
click at [555, 267] on button "Next" at bounding box center [553, 270] width 44 height 16
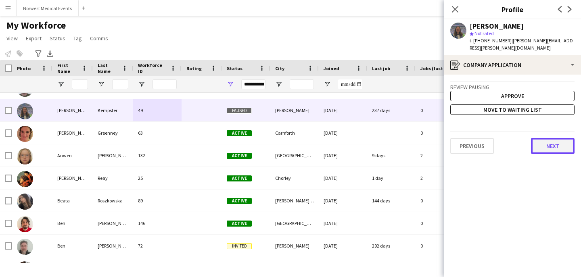
click at [554, 138] on button "Next" at bounding box center [553, 146] width 44 height 16
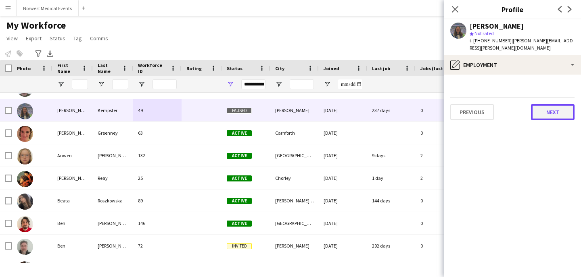
click at [553, 104] on button "Next" at bounding box center [553, 112] width 44 height 16
click at [455, 9] on icon at bounding box center [455, 9] width 8 height 8
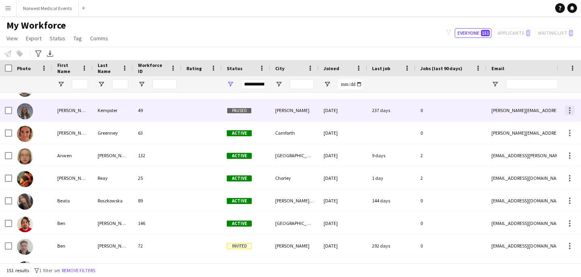
click at [567, 111] on div at bounding box center [570, 111] width 10 height 10
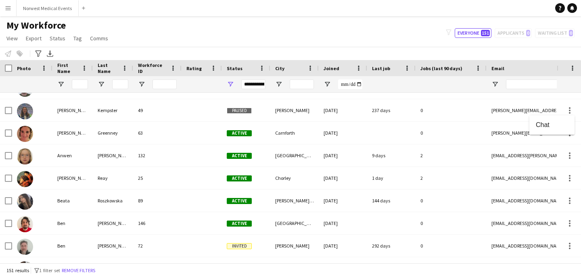
click at [528, 107] on div at bounding box center [290, 138] width 581 height 277
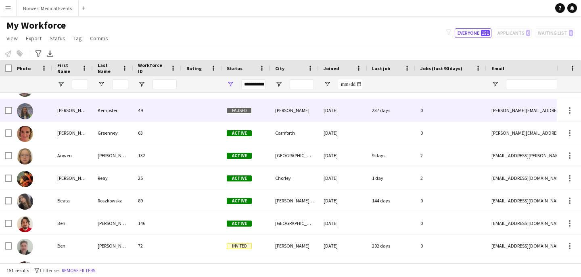
click at [509, 110] on div "[PERSON_NAME][EMAIL_ADDRESS][PERSON_NAME][DOMAIN_NAME]" at bounding box center [566, 110] width 161 height 22
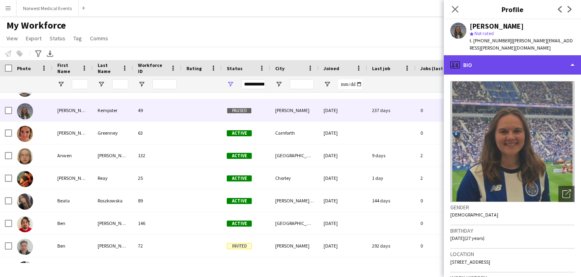
click at [534, 61] on div "profile Bio" at bounding box center [512, 64] width 137 height 19
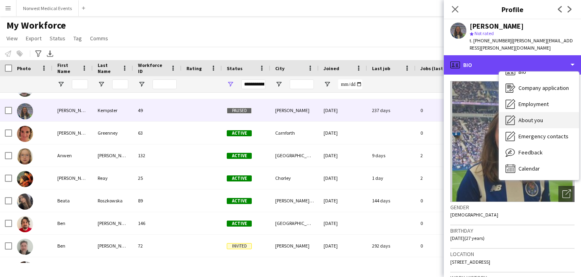
scroll to position [0, 0]
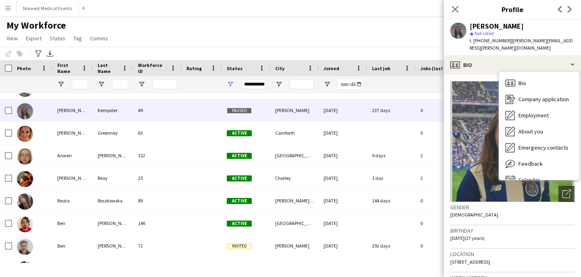
click at [517, 23] on div "[PERSON_NAME]" at bounding box center [497, 26] width 54 height 7
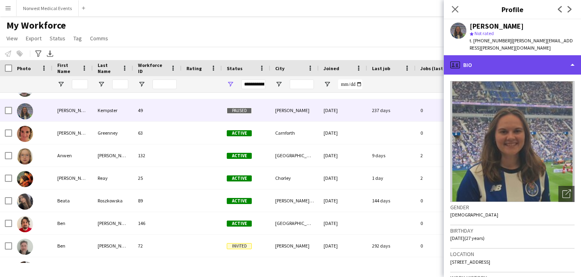
click at [512, 58] on div "profile Bio" at bounding box center [512, 64] width 137 height 19
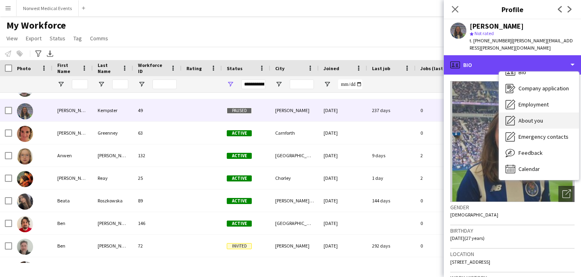
scroll to position [11, 0]
click at [486, 57] on div "profile Bio" at bounding box center [512, 64] width 137 height 19
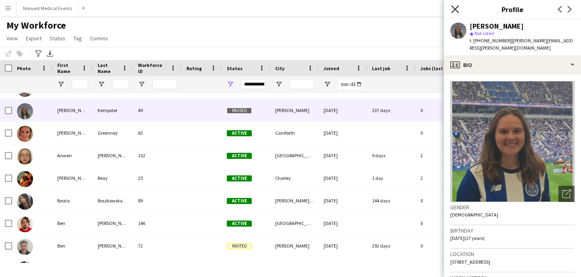
click at [455, 9] on icon at bounding box center [455, 9] width 8 height 8
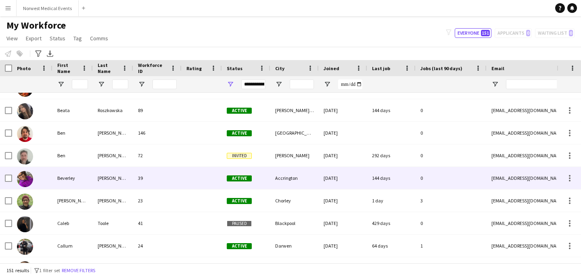
scroll to position [375, 0]
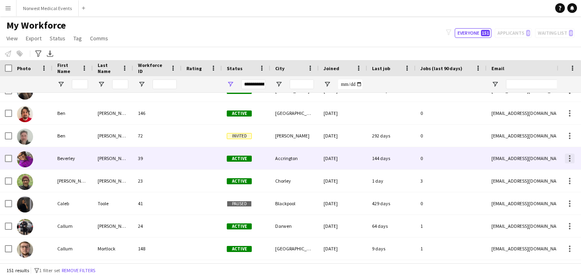
click at [567, 156] on div at bounding box center [570, 159] width 10 height 10
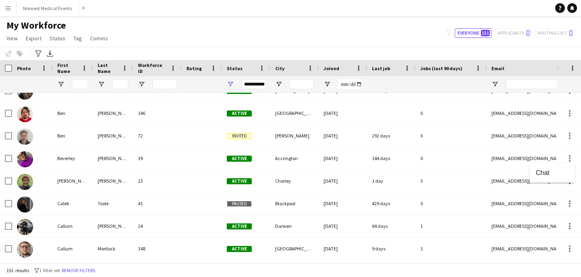
click at [519, 154] on div at bounding box center [290, 138] width 581 height 277
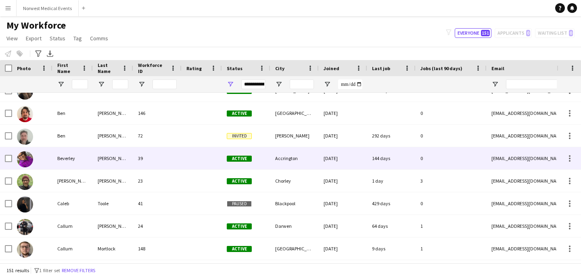
click at [468, 164] on div "0" at bounding box center [450, 158] width 71 height 22
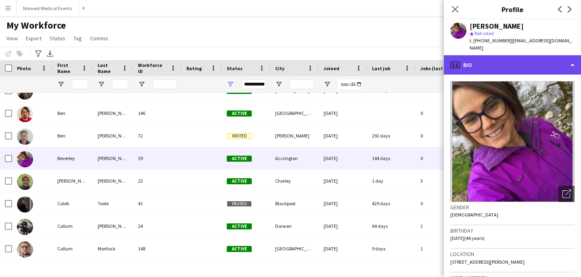
click at [525, 62] on div "profile Bio" at bounding box center [512, 64] width 137 height 19
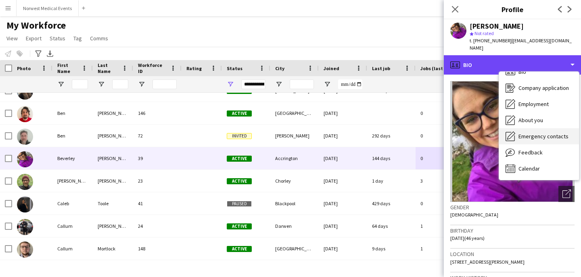
scroll to position [0, 0]
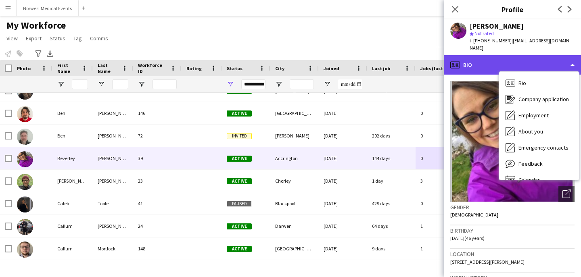
click at [564, 56] on div "profile Bio" at bounding box center [512, 64] width 137 height 19
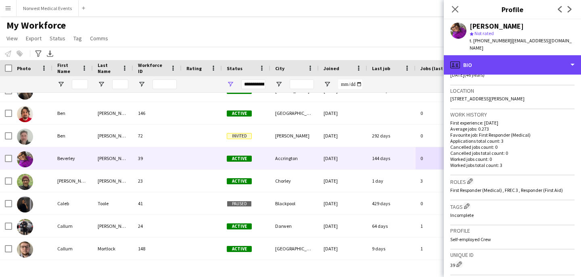
scroll to position [297, 0]
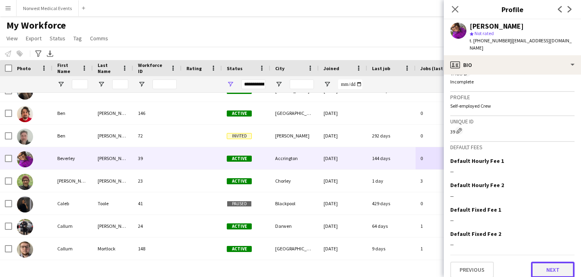
click at [547, 262] on button "Next" at bounding box center [553, 270] width 44 height 16
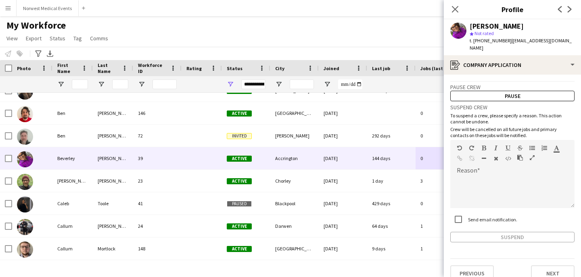
click at [534, 232] on div "Suspend" at bounding box center [512, 237] width 124 height 10
click at [489, 176] on div at bounding box center [512, 192] width 124 height 32
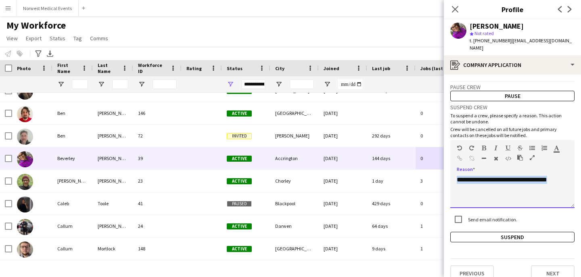
drag, startPoint x: 561, startPoint y: 174, endPoint x: 457, endPoint y: 173, distance: 103.3
click at [457, 176] on div "**********" at bounding box center [512, 192] width 124 height 32
click at [511, 232] on button "Suspend" at bounding box center [512, 237] width 124 height 10
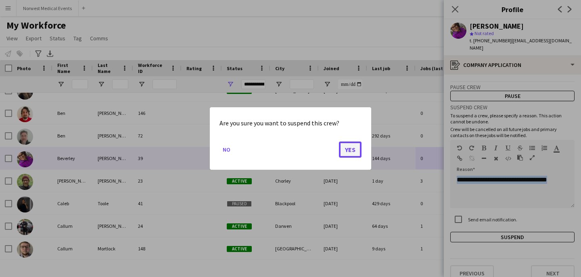
click at [350, 150] on button "Yes" at bounding box center [350, 150] width 23 height 16
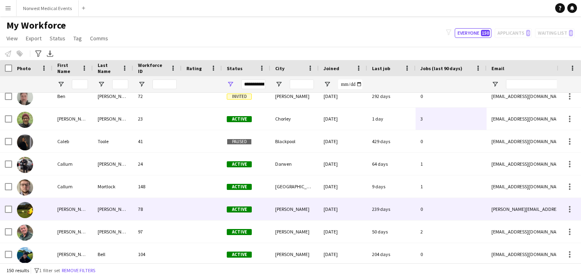
scroll to position [424, 0]
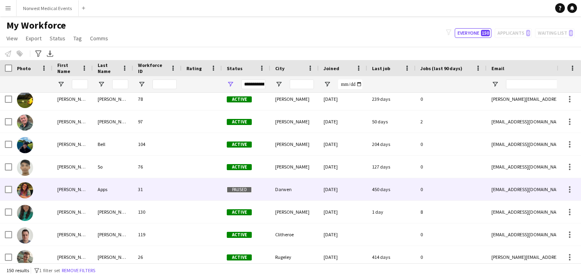
click at [348, 188] on div "[DATE]" at bounding box center [343, 189] width 48 height 22
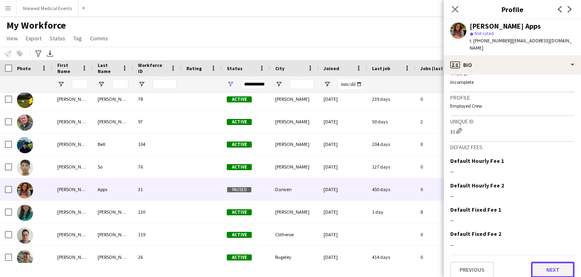
click at [547, 262] on button "Next" at bounding box center [553, 270] width 44 height 16
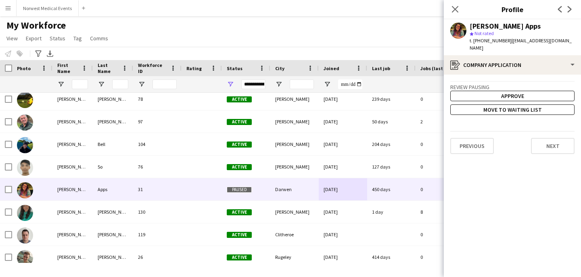
click at [556, 146] on app-crew-profile-application "Review Pausing Approve Move to waiting list Previous Next" at bounding box center [512, 176] width 137 height 202
click at [553, 138] on button "Next" at bounding box center [553, 146] width 44 height 16
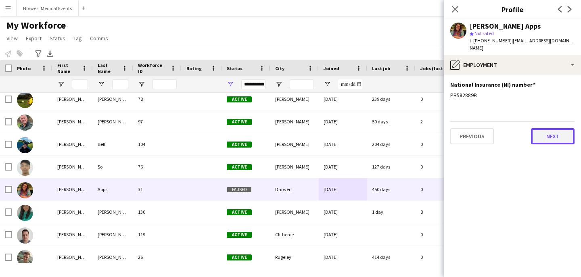
click at [553, 131] on button "Next" at bounding box center [553, 136] width 44 height 16
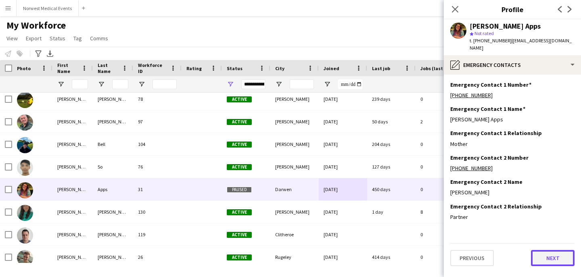
click at [550, 253] on button "Next" at bounding box center [553, 258] width 44 height 16
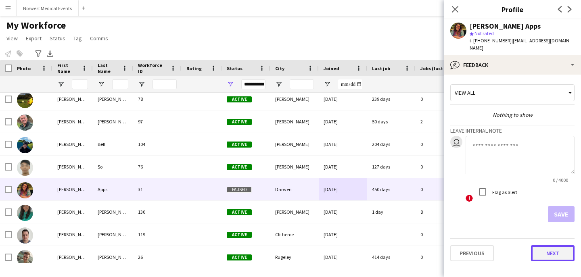
click at [545, 246] on button "Next" at bounding box center [553, 253] width 44 height 16
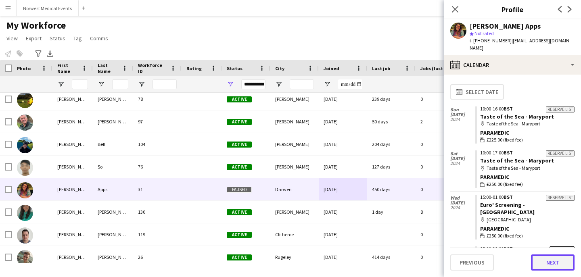
click at [550, 265] on button "Next" at bounding box center [553, 263] width 44 height 16
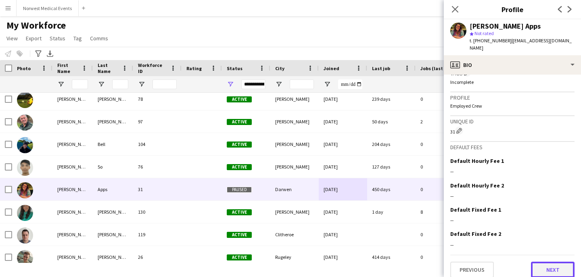
click at [546, 266] on button "Next" at bounding box center [553, 270] width 44 height 16
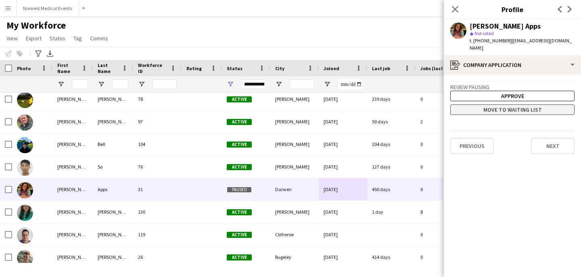
click at [534, 104] on button "Move to waiting list" at bounding box center [512, 109] width 124 height 10
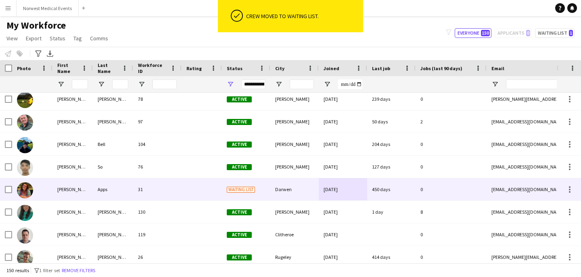
click at [250, 186] on span "Waiting list" at bounding box center [241, 189] width 28 height 6
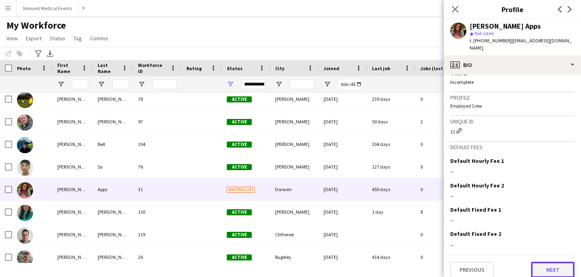
click at [545, 262] on button "Next" at bounding box center [553, 270] width 44 height 16
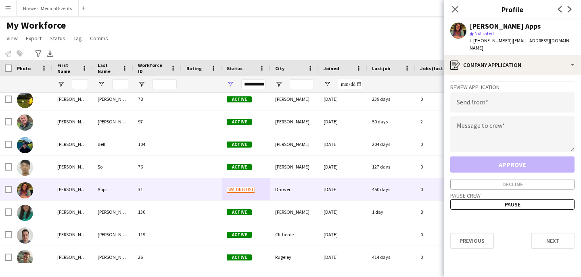
click at [525, 161] on div "Approve Decline" at bounding box center [512, 173] width 124 height 33
click at [508, 98] on input "email" at bounding box center [512, 102] width 124 height 20
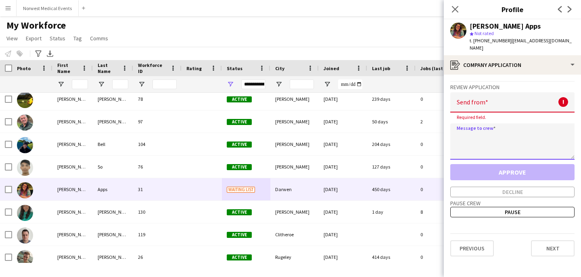
click at [506, 123] on textarea at bounding box center [512, 141] width 124 height 36
click at [506, 209] on button "Pause" at bounding box center [512, 212] width 124 height 10
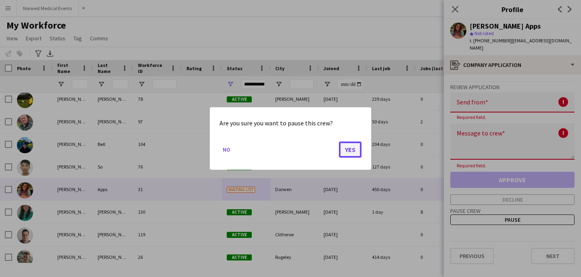
click at [352, 153] on button "Yes" at bounding box center [350, 150] width 23 height 16
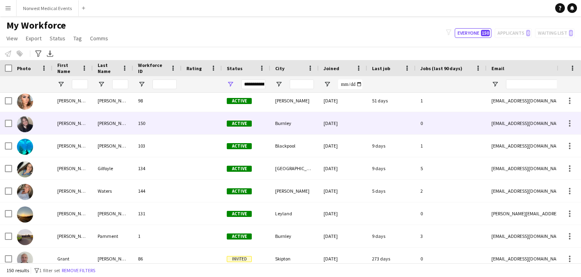
click at [283, 125] on div "Burnley" at bounding box center [294, 123] width 48 height 22
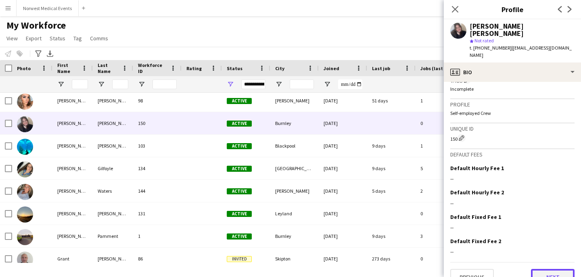
click at [559, 269] on button "Next" at bounding box center [553, 277] width 44 height 16
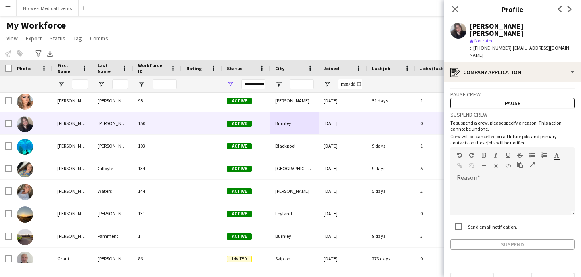
click at [526, 183] on div at bounding box center [512, 199] width 124 height 32
paste div
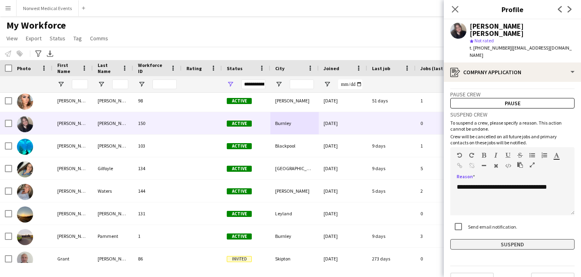
click at [520, 239] on button "Suspend" at bounding box center [512, 244] width 124 height 10
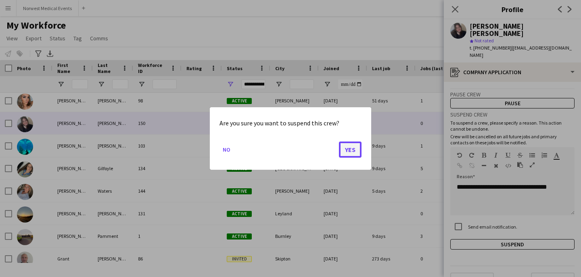
click at [351, 145] on button "Yes" at bounding box center [350, 150] width 23 height 16
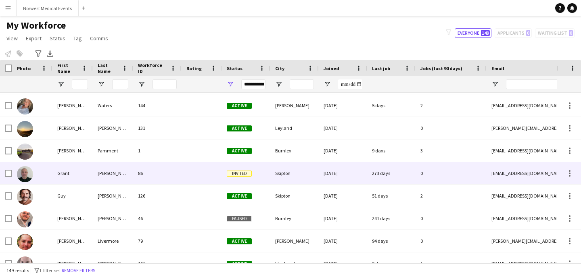
click at [204, 174] on div at bounding box center [202, 173] width 40 height 22
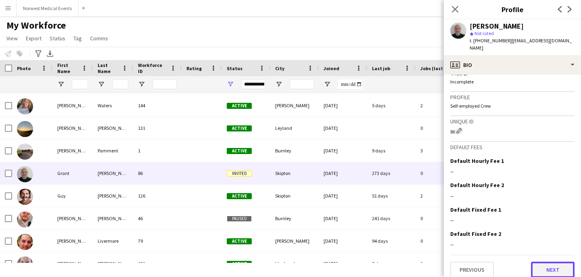
click at [553, 262] on button "Next" at bounding box center [553, 270] width 44 height 16
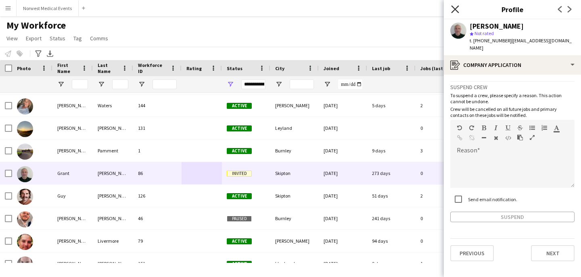
click at [457, 10] on icon "Close pop-in" at bounding box center [455, 9] width 8 height 8
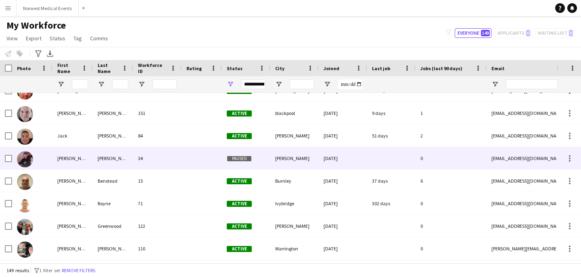
click at [205, 159] on div at bounding box center [202, 158] width 40 height 22
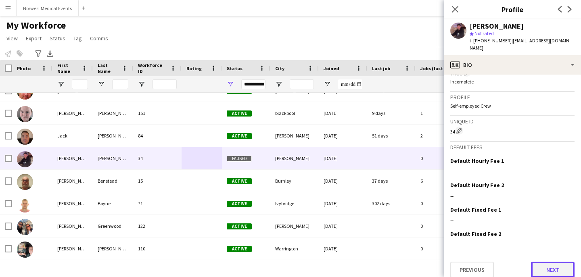
click at [542, 262] on button "Next" at bounding box center [553, 270] width 44 height 16
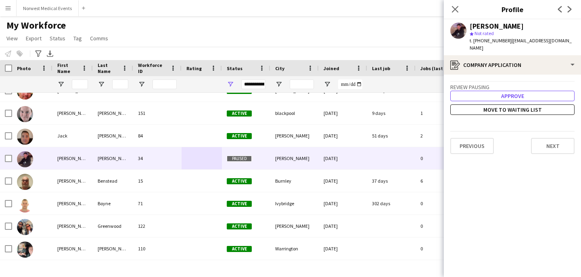
click at [522, 91] on button "Approve" at bounding box center [512, 96] width 124 height 10
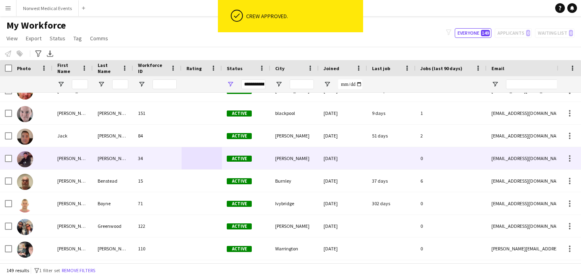
click at [283, 160] on div "[PERSON_NAME]" at bounding box center [294, 158] width 48 height 22
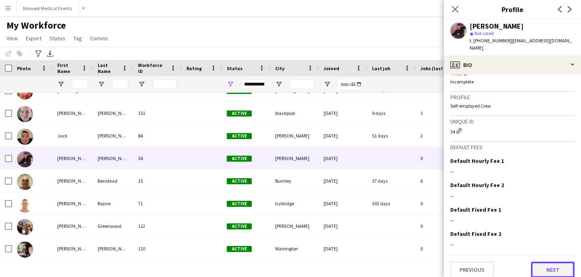
click at [550, 262] on button "Next" at bounding box center [553, 270] width 44 height 16
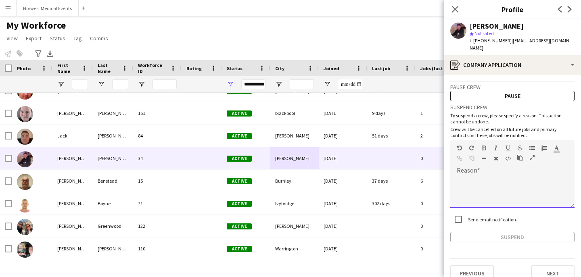
click at [525, 182] on div at bounding box center [512, 192] width 124 height 32
paste div
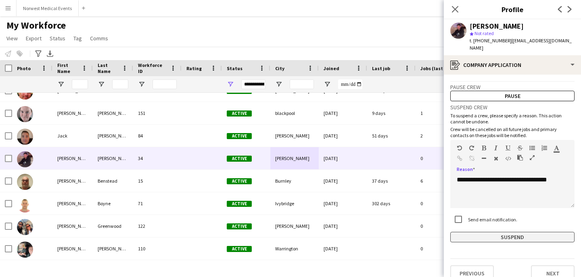
click at [520, 234] on button "Suspend" at bounding box center [512, 237] width 124 height 10
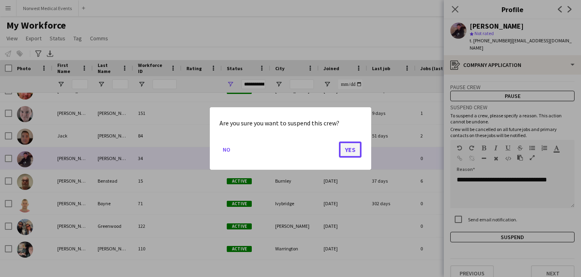
click at [349, 148] on button "Yes" at bounding box center [350, 150] width 23 height 16
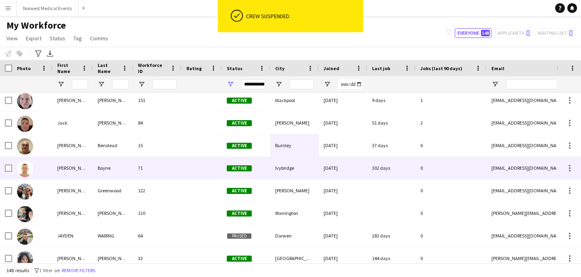
click at [196, 169] on div at bounding box center [202, 168] width 40 height 22
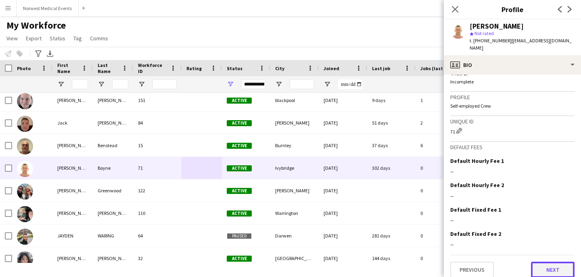
click at [547, 262] on button "Next" at bounding box center [553, 270] width 44 height 16
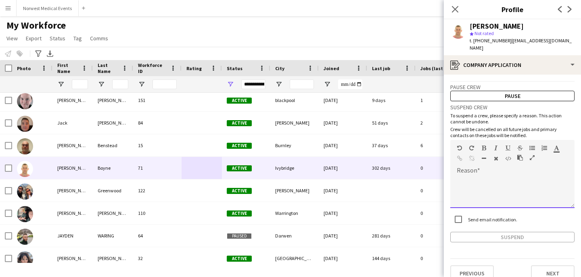
click at [522, 158] on div "default Heading 1 Heading 2 Heading 3 Heading 4 Heading 5 Heading 6 Heading 7 P…" at bounding box center [512, 155] width 124 height 30
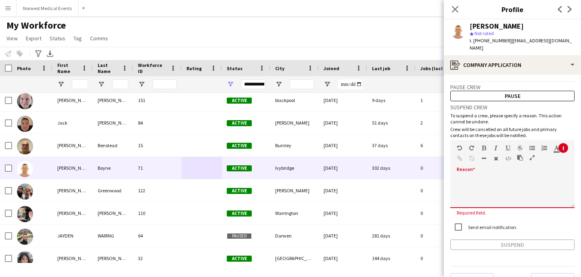
paste div
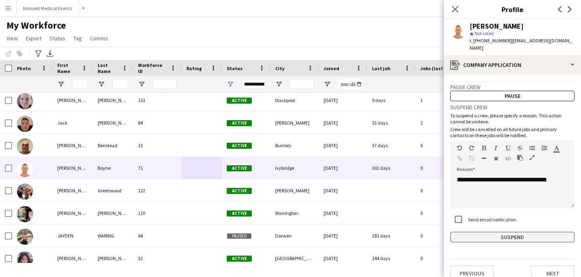
click at [528, 232] on button "Suspend" at bounding box center [512, 237] width 124 height 10
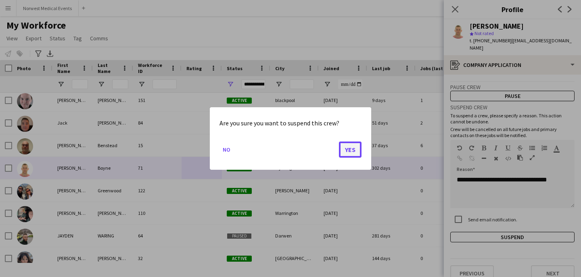
click at [352, 148] on button "Yes" at bounding box center [350, 150] width 23 height 16
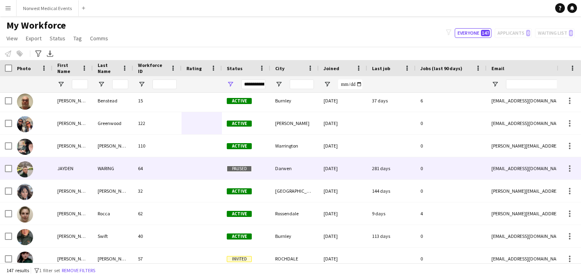
click at [299, 171] on div "Darwen" at bounding box center [294, 168] width 48 height 22
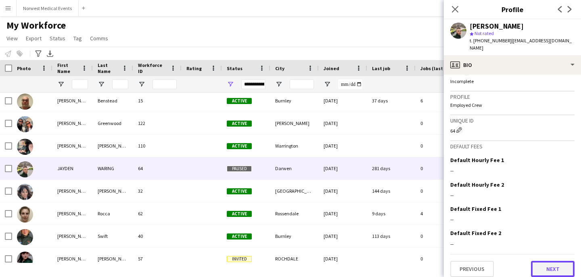
click at [547, 261] on button "Next" at bounding box center [553, 269] width 44 height 16
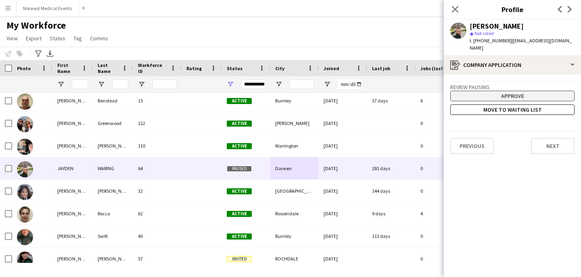
click at [533, 91] on button "Approve" at bounding box center [512, 96] width 124 height 10
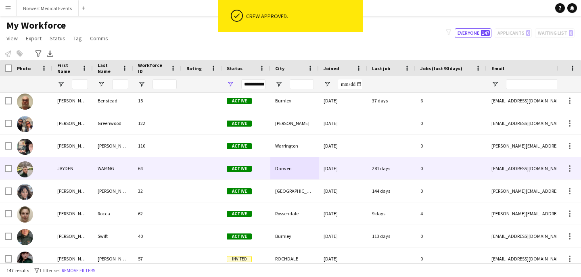
click at [329, 169] on div "[DATE]" at bounding box center [343, 168] width 48 height 22
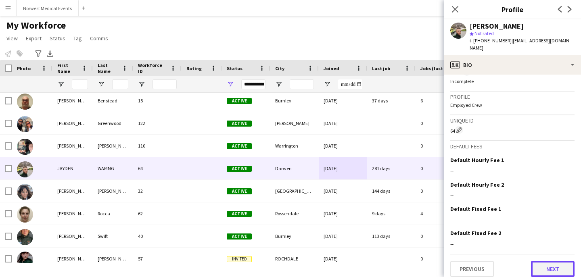
click at [548, 265] on button "Next" at bounding box center [553, 269] width 44 height 16
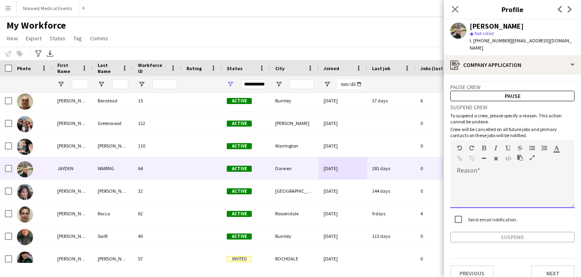
click at [531, 176] on div at bounding box center [512, 192] width 124 height 32
paste div
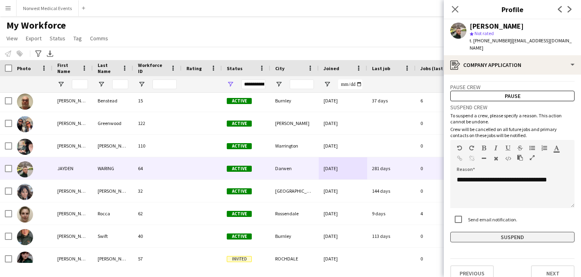
click at [533, 232] on button "Suspend" at bounding box center [512, 237] width 124 height 10
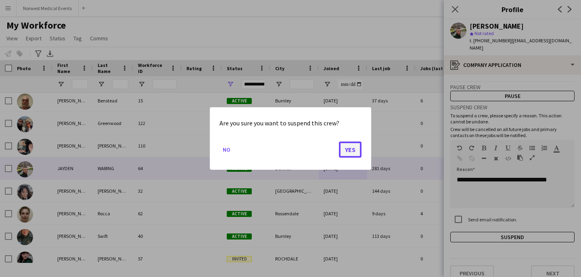
click at [353, 152] on button "Yes" at bounding box center [350, 150] width 23 height 16
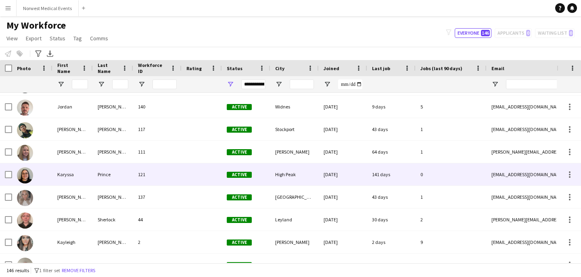
click at [187, 175] on div at bounding box center [202, 174] width 40 height 22
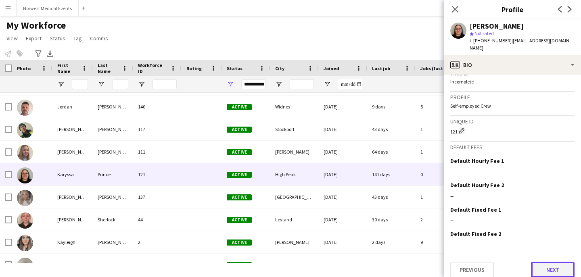
click at [552, 262] on button "Next" at bounding box center [553, 270] width 44 height 16
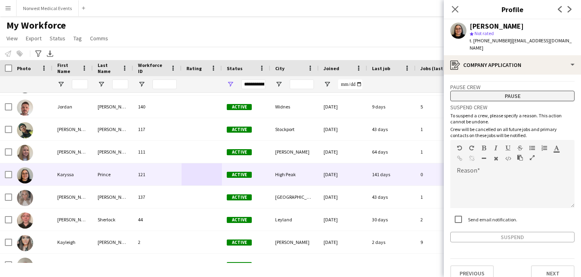
click at [519, 91] on button "Pause" at bounding box center [512, 96] width 124 height 10
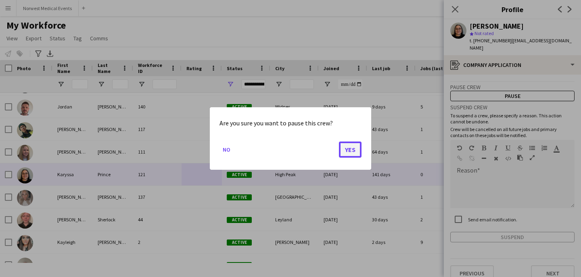
click at [349, 148] on button "Yes" at bounding box center [350, 150] width 23 height 16
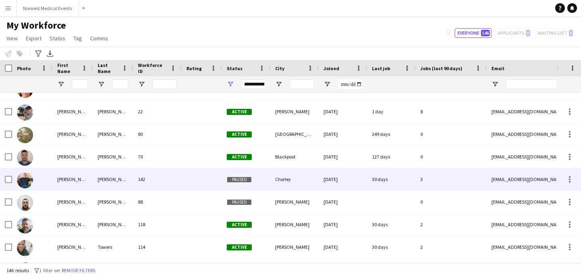
click at [291, 180] on div "Chorley" at bounding box center [294, 179] width 48 height 22
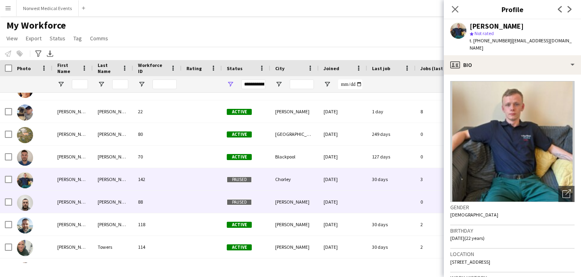
click at [285, 198] on div "[PERSON_NAME]" at bounding box center [294, 202] width 48 height 22
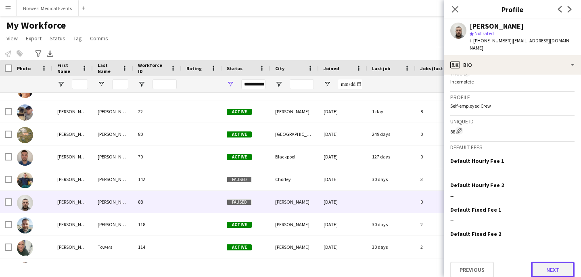
click at [553, 262] on button "Next" at bounding box center [553, 270] width 44 height 16
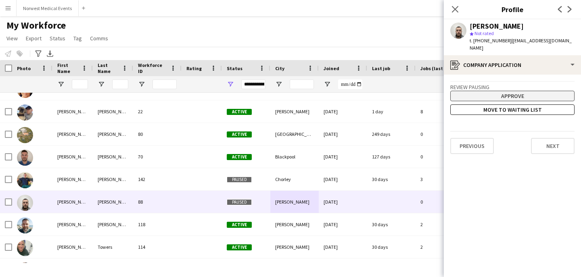
click at [532, 91] on button "Approve" at bounding box center [512, 96] width 124 height 10
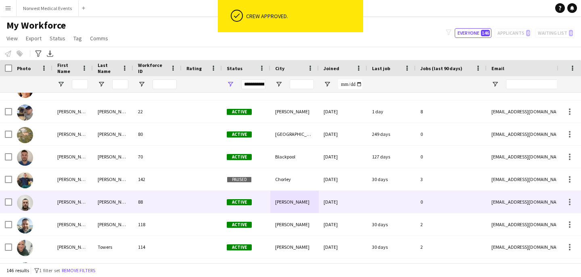
click at [380, 198] on div at bounding box center [391, 202] width 48 height 22
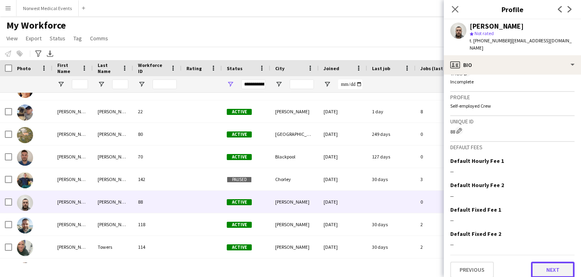
click at [552, 262] on button "Next" at bounding box center [553, 270] width 44 height 16
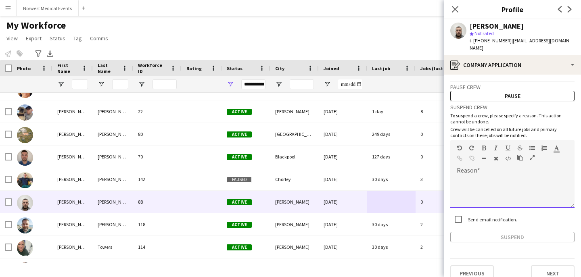
click at [518, 176] on div at bounding box center [512, 192] width 124 height 32
paste div
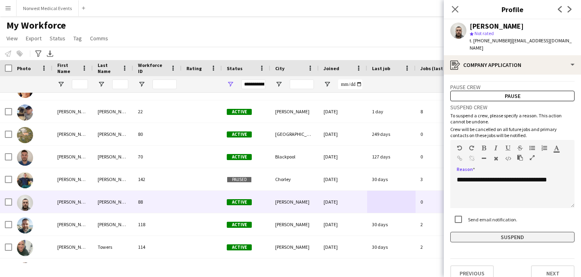
click at [524, 232] on button "Suspend" at bounding box center [512, 237] width 124 height 10
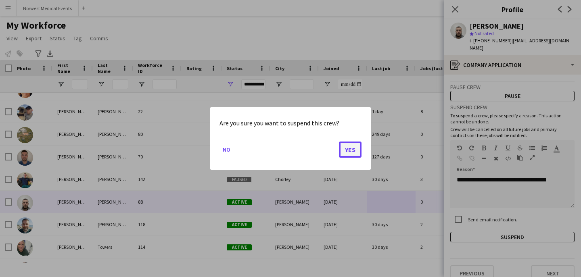
click at [356, 145] on button "Yes" at bounding box center [350, 150] width 23 height 16
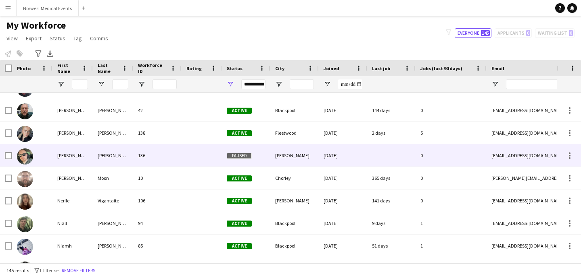
click at [284, 158] on div "[PERSON_NAME]" at bounding box center [294, 155] width 48 height 22
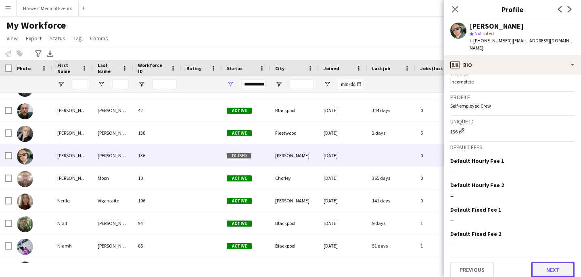
click at [544, 262] on button "Next" at bounding box center [553, 270] width 44 height 16
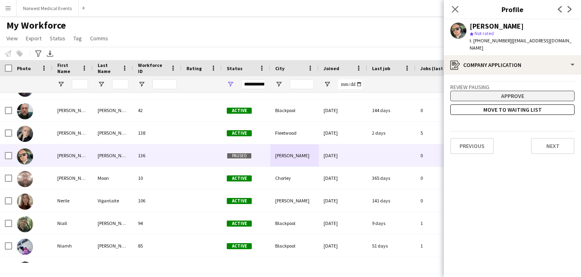
click at [515, 91] on button "Approve" at bounding box center [512, 96] width 124 height 10
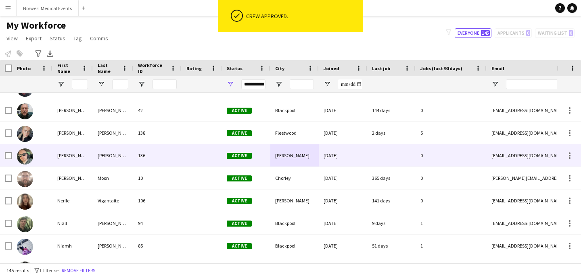
click at [376, 152] on div at bounding box center [391, 155] width 48 height 22
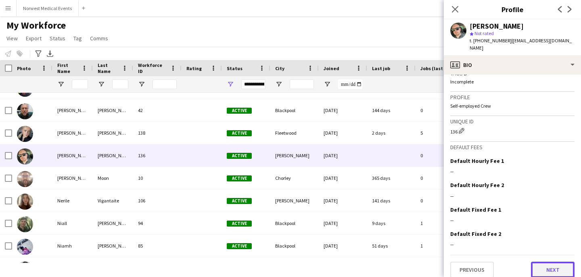
click at [549, 262] on button "Next" at bounding box center [553, 270] width 44 height 16
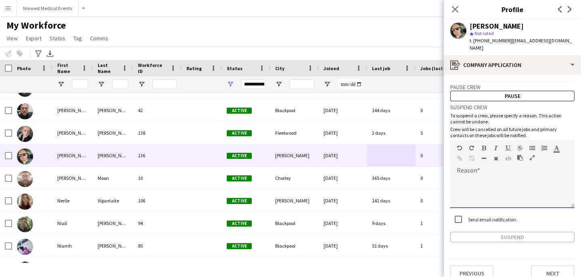
click at [523, 177] on div at bounding box center [512, 192] width 124 height 32
paste div
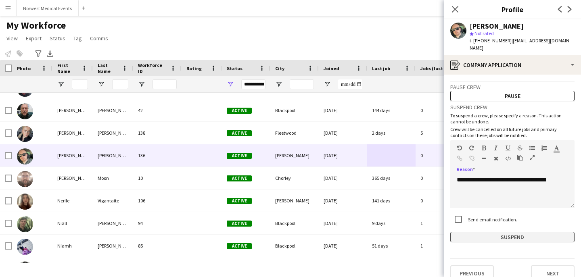
click at [522, 232] on button "Suspend" at bounding box center [512, 237] width 124 height 10
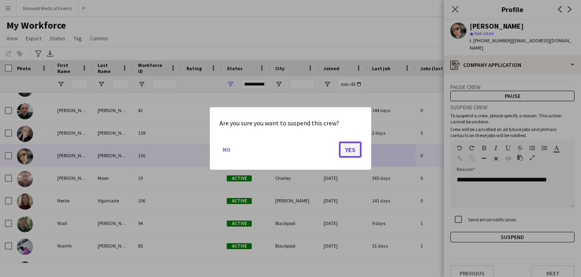
click at [355, 147] on button "Yes" at bounding box center [350, 150] width 23 height 16
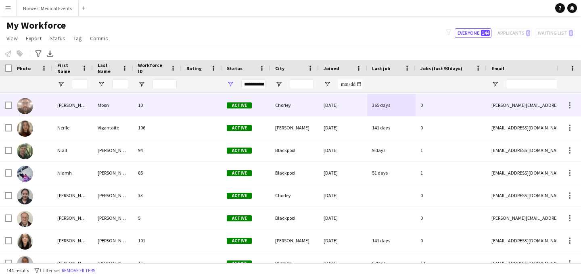
click at [306, 111] on div "Chorley" at bounding box center [294, 105] width 48 height 22
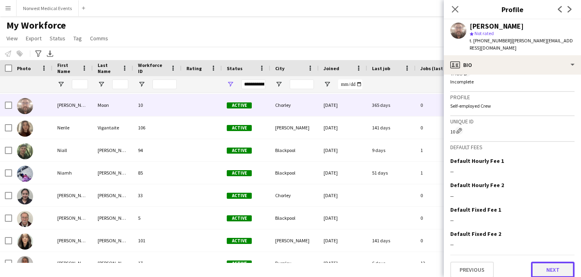
click at [545, 262] on button "Next" at bounding box center [553, 270] width 44 height 16
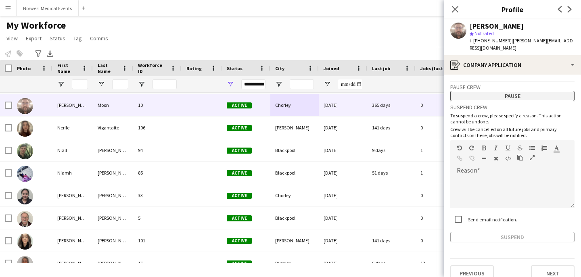
click at [522, 92] on button "Pause" at bounding box center [512, 96] width 124 height 10
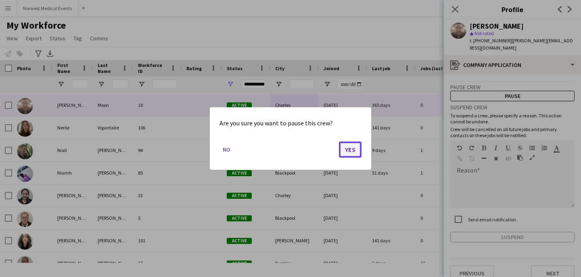
click at [352, 145] on button "Yes" at bounding box center [350, 150] width 23 height 16
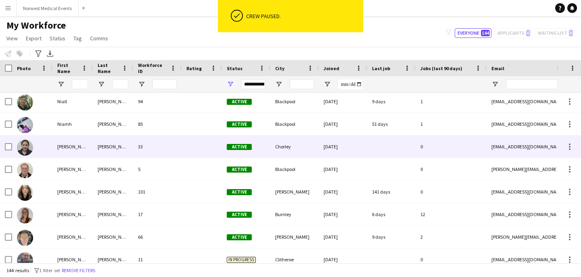
click at [361, 151] on div "[DATE]" at bounding box center [343, 147] width 48 height 22
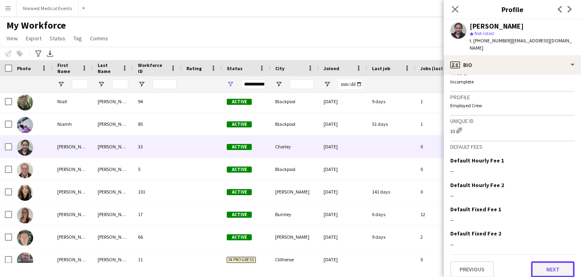
click at [547, 261] on button "Next" at bounding box center [553, 269] width 44 height 16
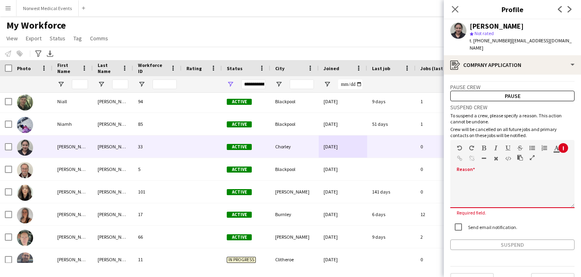
click at [505, 170] on div at bounding box center [512, 189] width 124 height 38
paste div
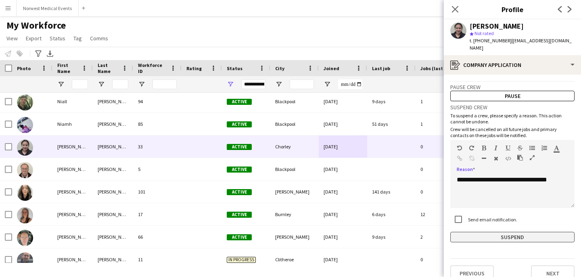
click at [520, 232] on button "Suspend" at bounding box center [512, 237] width 124 height 10
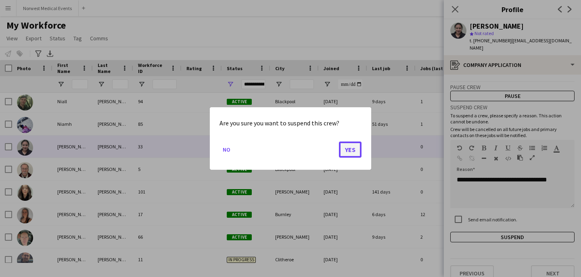
click at [349, 149] on button "Yes" at bounding box center [350, 150] width 23 height 16
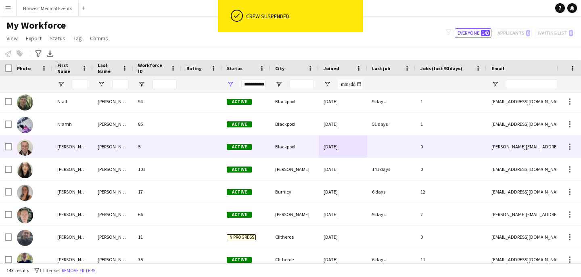
click at [294, 150] on div "Blackpool" at bounding box center [294, 147] width 48 height 22
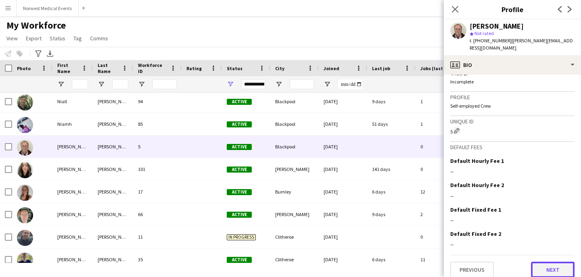
click at [555, 262] on button "Next" at bounding box center [553, 270] width 44 height 16
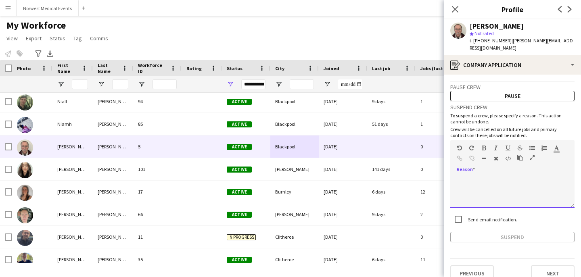
click at [519, 179] on div at bounding box center [512, 192] width 124 height 32
paste div
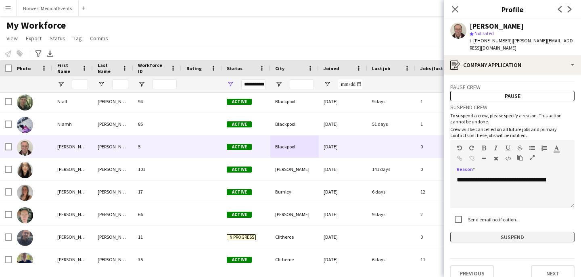
click at [528, 233] on button "Suspend" at bounding box center [512, 237] width 124 height 10
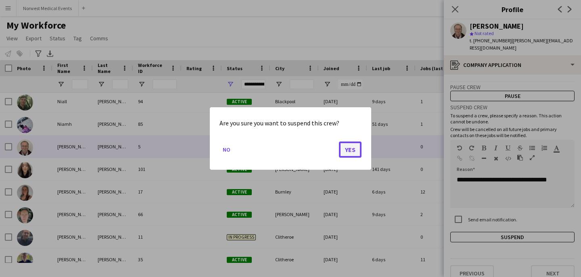
click at [351, 152] on button "Yes" at bounding box center [350, 150] width 23 height 16
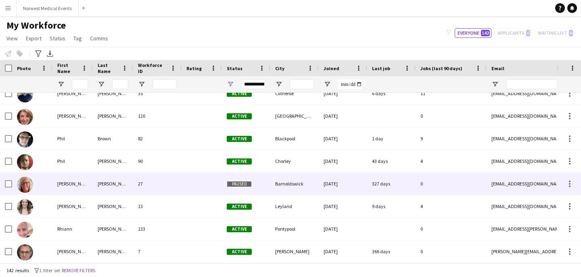
click at [290, 186] on div "Barnoldswick" at bounding box center [294, 184] width 48 height 22
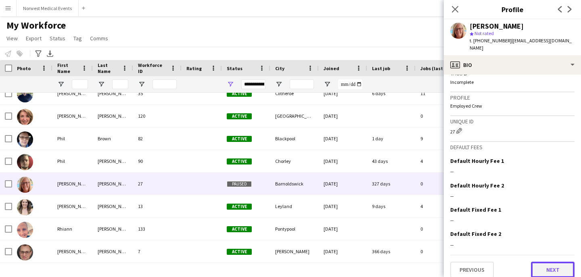
click at [546, 262] on button "Next" at bounding box center [553, 270] width 44 height 16
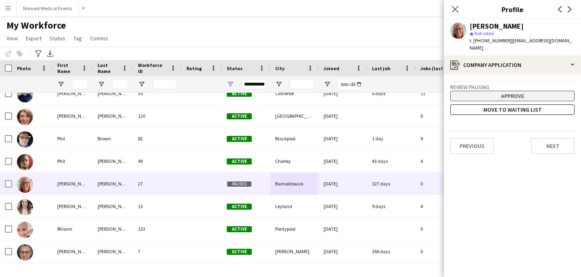
click at [516, 91] on button "Approve" at bounding box center [512, 96] width 124 height 10
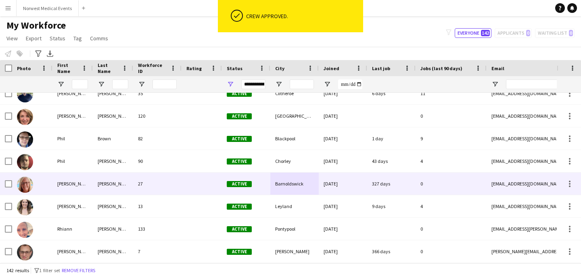
click at [367, 185] on div "327 days" at bounding box center [391, 184] width 48 height 22
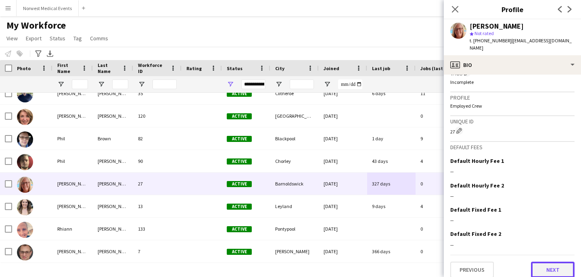
click at [546, 262] on button "Next" at bounding box center [553, 270] width 44 height 16
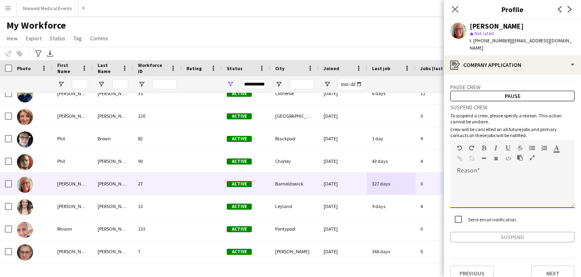
click at [524, 176] on div at bounding box center [512, 192] width 124 height 32
paste div
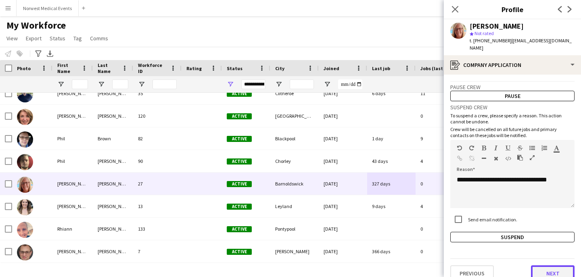
click at [554, 266] on button "Next" at bounding box center [553, 273] width 44 height 16
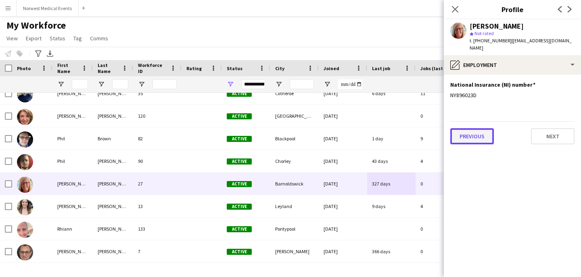
click at [478, 130] on button "Previous" at bounding box center [472, 136] width 44 height 16
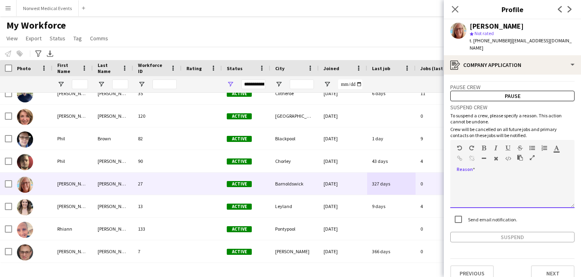
click at [494, 176] on div at bounding box center [512, 192] width 124 height 32
paste div
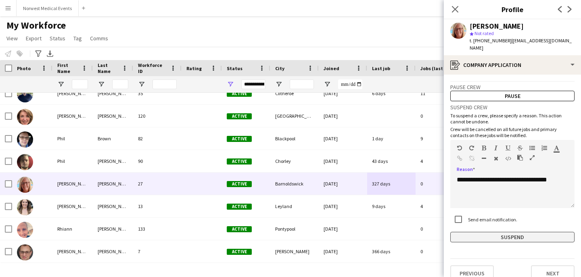
click at [524, 233] on button "Suspend" at bounding box center [512, 237] width 124 height 10
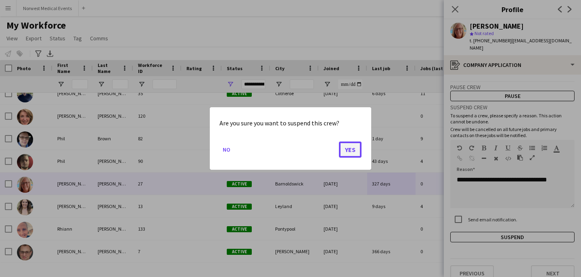
click at [350, 149] on button "Yes" at bounding box center [350, 150] width 23 height 16
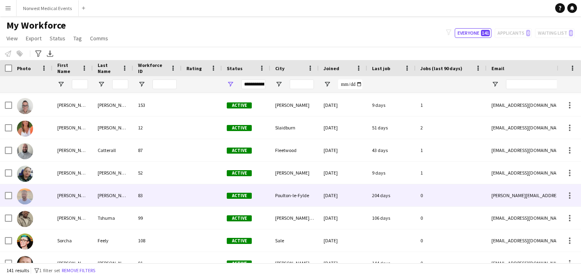
click at [267, 196] on div "Active" at bounding box center [246, 195] width 48 height 22
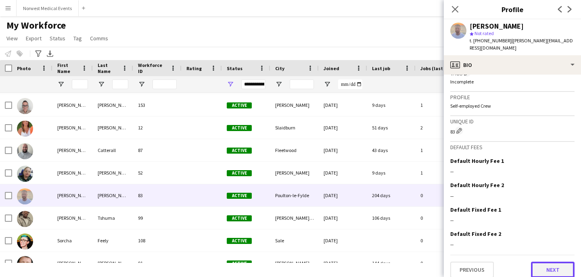
click at [545, 262] on button "Next" at bounding box center [553, 270] width 44 height 16
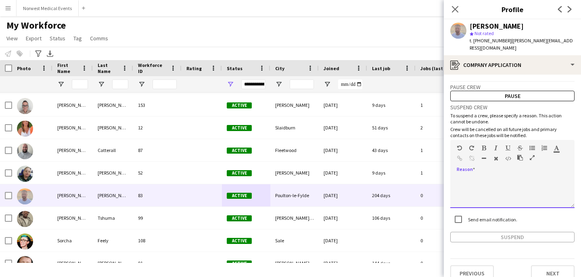
click at [516, 176] on div at bounding box center [512, 192] width 124 height 32
paste div
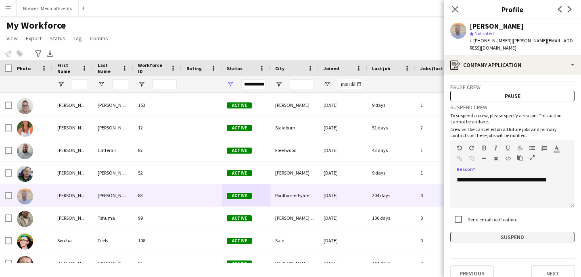
click at [531, 232] on button "Suspend" at bounding box center [512, 237] width 124 height 10
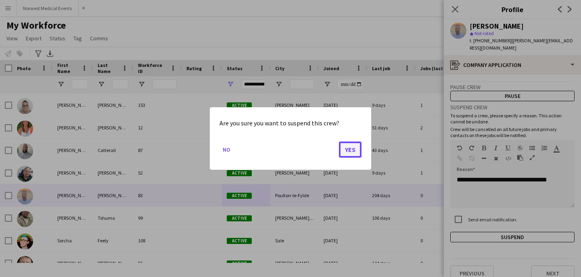
click at [351, 145] on button "Yes" at bounding box center [350, 150] width 23 height 16
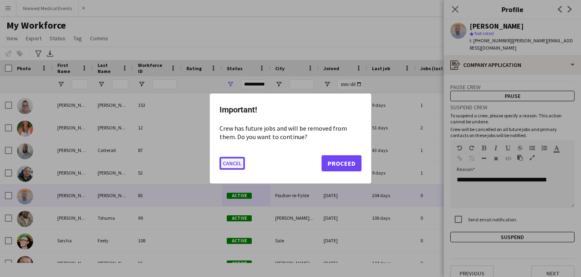
click at [235, 161] on button "Cancel" at bounding box center [231, 163] width 25 height 13
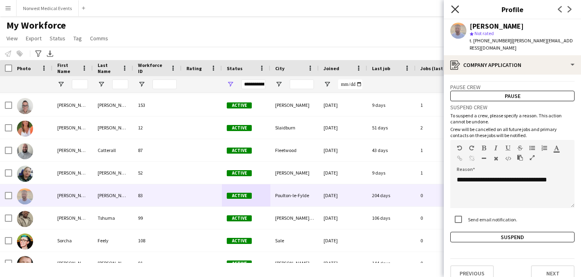
click at [455, 9] on icon at bounding box center [455, 9] width 8 height 8
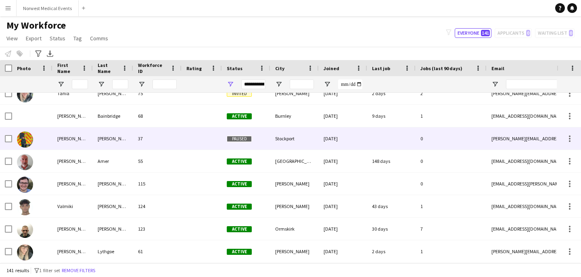
click at [289, 140] on div "Stockport" at bounding box center [294, 138] width 48 height 22
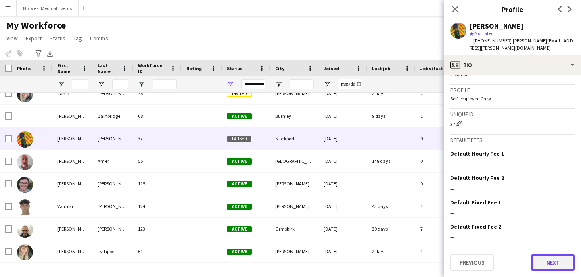
click at [549, 262] on button "Next" at bounding box center [553, 263] width 44 height 16
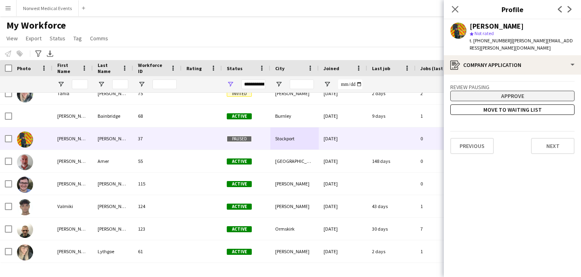
click at [528, 98] on button "Approve" at bounding box center [512, 96] width 124 height 10
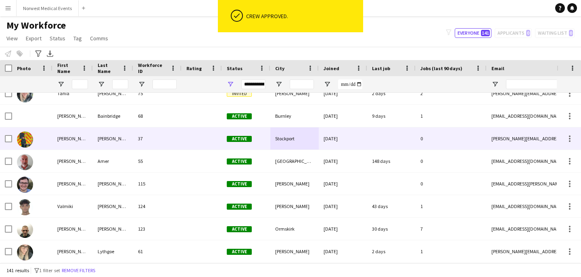
click at [340, 138] on div "[DATE]" at bounding box center [343, 138] width 48 height 22
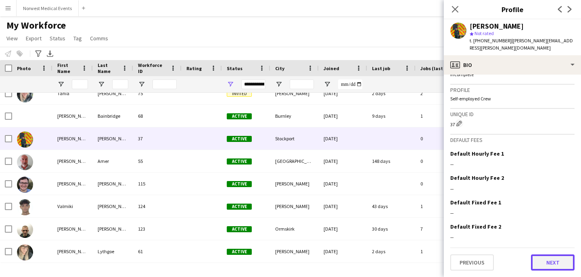
click at [549, 262] on button "Next" at bounding box center [553, 263] width 44 height 16
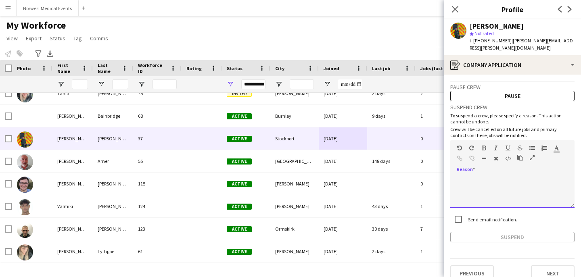
click at [528, 179] on div at bounding box center [512, 192] width 124 height 32
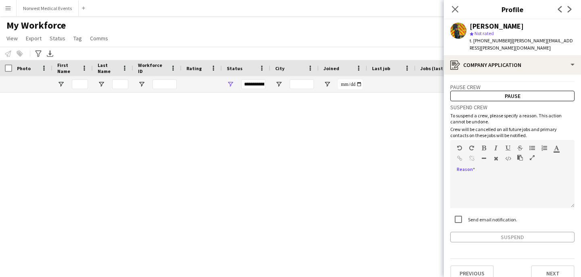
scroll to position [3015, 0]
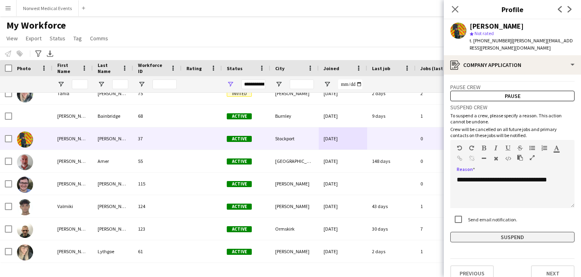
click at [524, 234] on button "Suspend" at bounding box center [512, 237] width 124 height 10
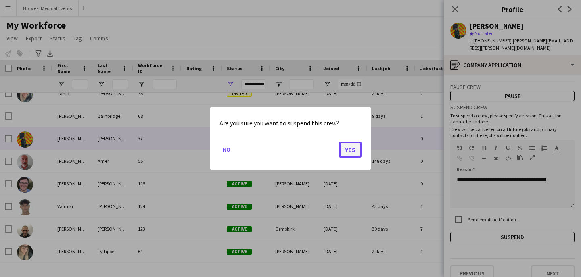
click at [349, 147] on button "Yes" at bounding box center [350, 150] width 23 height 16
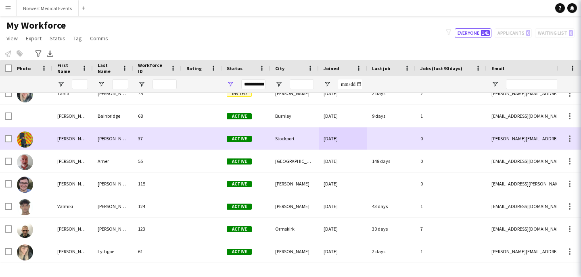
scroll to position [2992, 0]
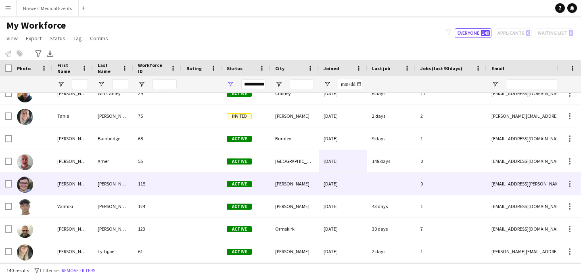
click at [280, 185] on div "[PERSON_NAME]" at bounding box center [294, 184] width 48 height 22
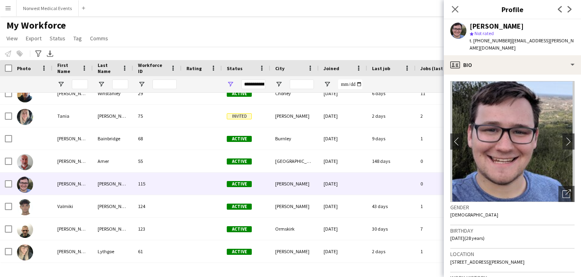
scroll to position [314, 0]
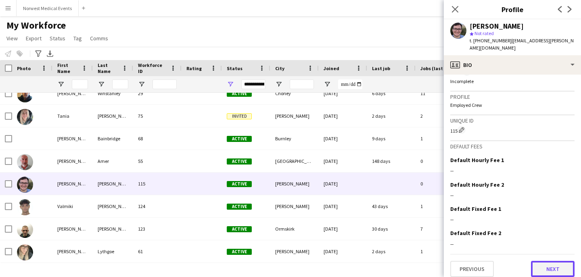
click at [546, 261] on button "Next" at bounding box center [553, 269] width 44 height 16
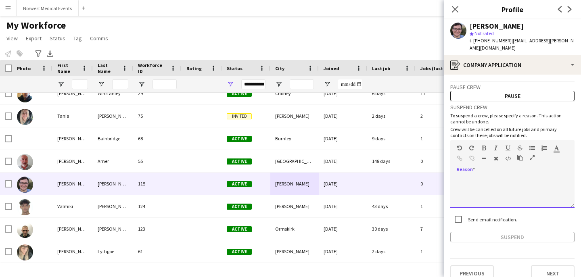
click at [514, 176] on div at bounding box center [512, 192] width 124 height 32
paste div
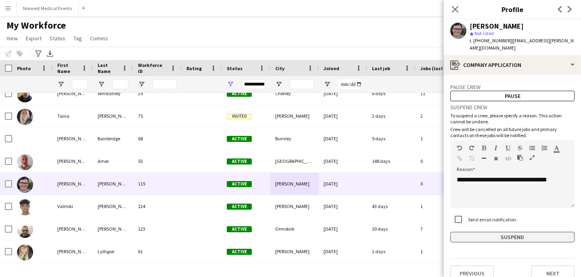
click at [513, 232] on button "Suspend" at bounding box center [512, 237] width 124 height 10
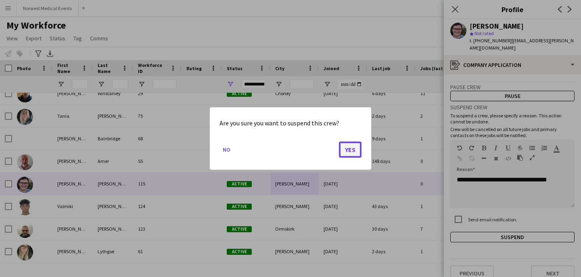
click at [356, 150] on button "Yes" at bounding box center [350, 150] width 23 height 16
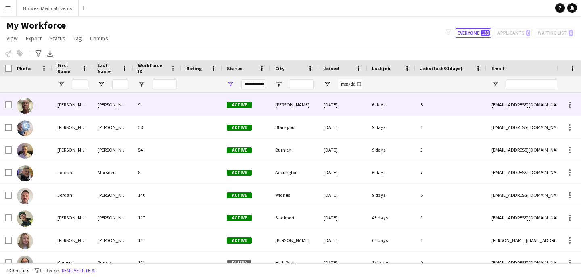
scroll to position [0, 0]
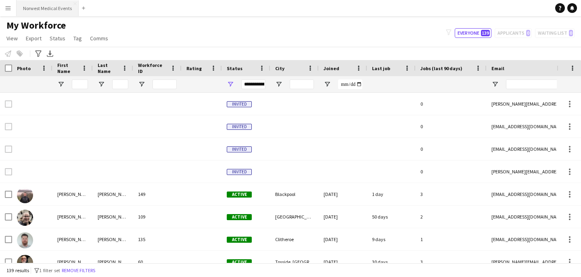
click at [49, 10] on button "Norwest Medical Events Close" at bounding box center [48, 8] width 62 height 16
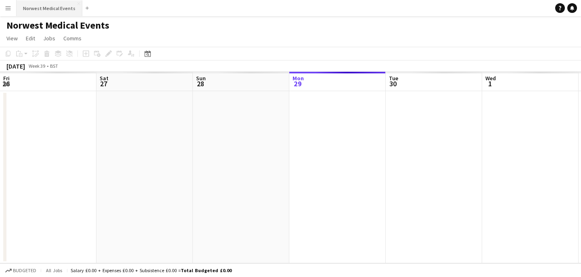
scroll to position [0, 193]
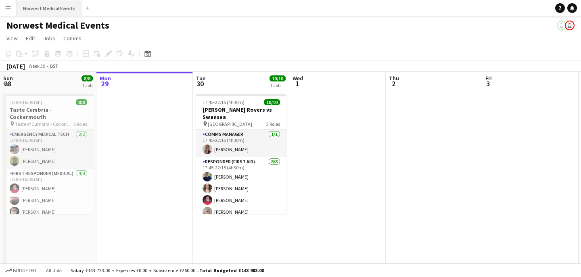
click at [59, 5] on button "Norwest Medical Events Close" at bounding box center [50, 8] width 66 height 16
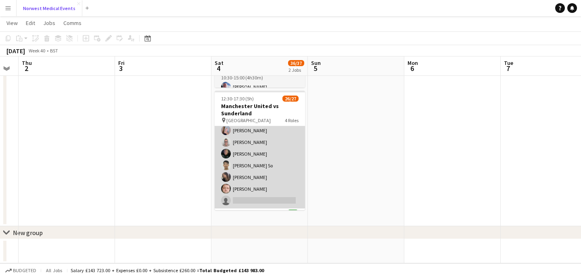
scroll to position [161, 0]
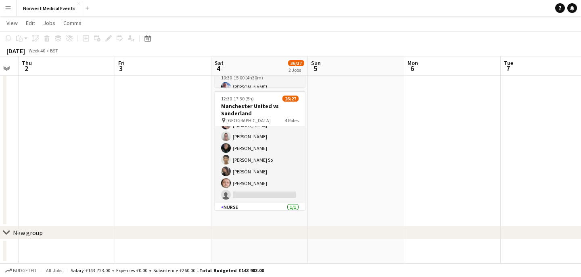
drag, startPoint x: 262, startPoint y: 178, endPoint x: 463, endPoint y: 76, distance: 225.5
click at [262, 178] on app-card-role "First Responder (Medical) 18/19 12:30-17:30 (5h) [PERSON_NAME] [PERSON_NAME] [P…" at bounding box center [260, 84] width 90 height 238
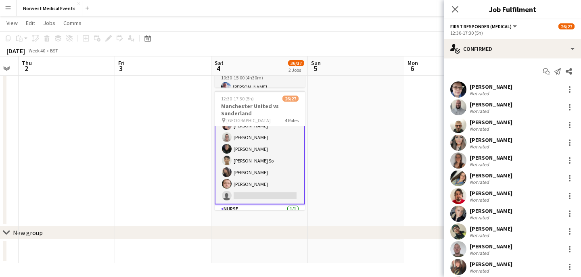
scroll to position [162, 0]
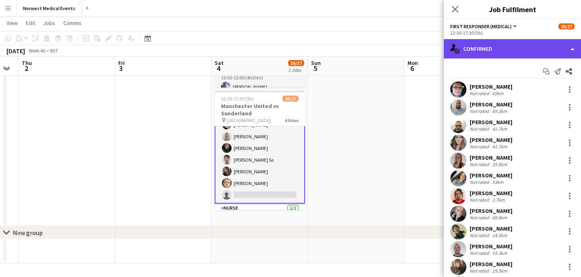
click at [495, 48] on div "single-neutral-actions-check-2 Confirmed" at bounding box center [512, 48] width 137 height 19
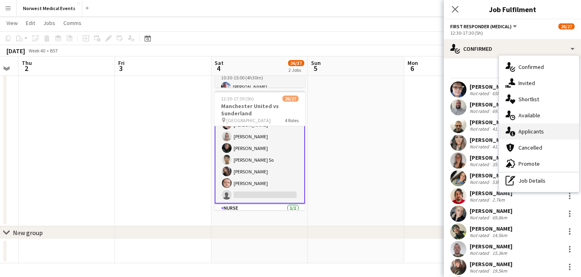
click at [531, 133] on span "Applicants" at bounding box center [530, 131] width 25 height 7
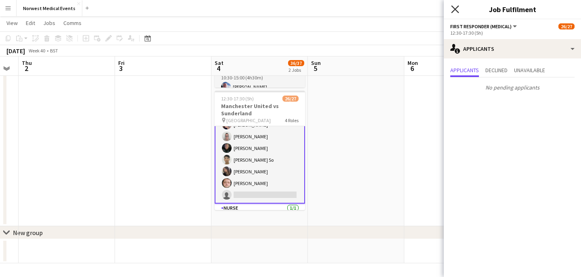
click at [455, 7] on icon "Close pop-in" at bounding box center [455, 9] width 8 height 8
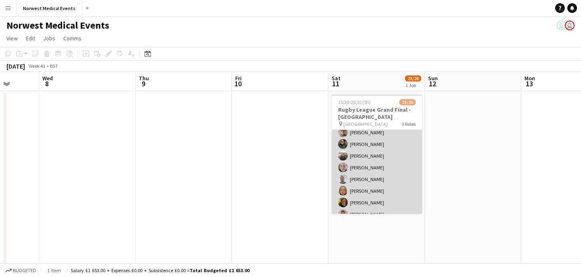
scroll to position [197, 0]
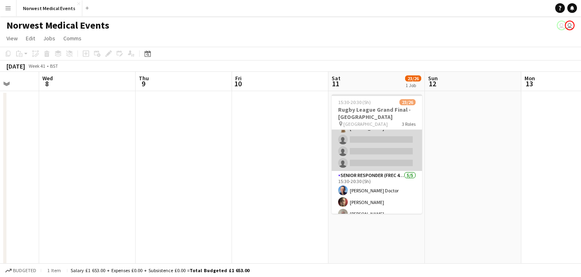
click at [386, 151] on app-card-role "First Responder (Medical) 16/19 15:30-20:30 (5h) [PERSON_NAME] [PERSON_NAME] [P…" at bounding box center [377, 52] width 90 height 238
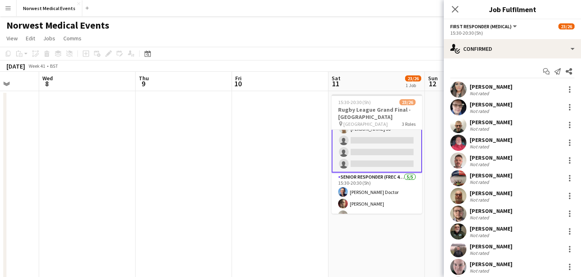
scroll to position [198, 0]
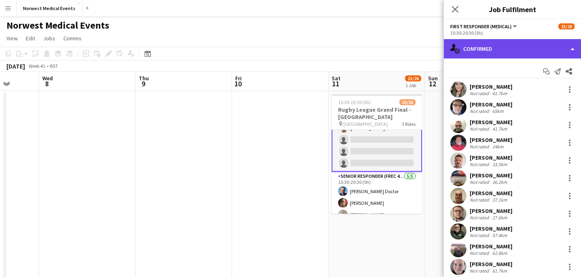
click at [513, 44] on div "single-neutral-actions-check-2 Confirmed" at bounding box center [512, 48] width 137 height 19
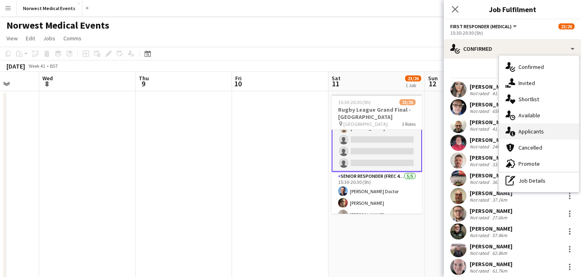
click at [545, 130] on div "single-neutral-actions-information Applicants" at bounding box center [539, 131] width 80 height 16
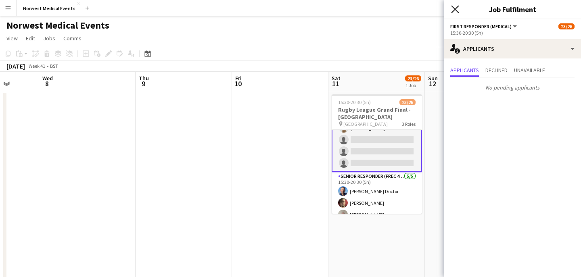
click at [454, 11] on icon "Close pop-in" at bounding box center [455, 9] width 8 height 8
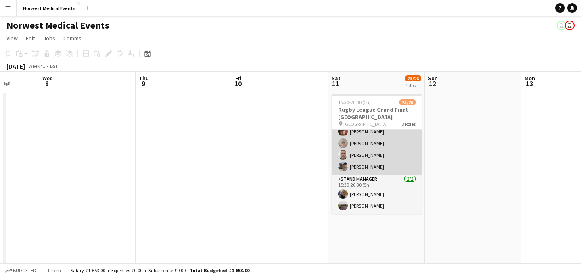
click at [385, 167] on app-card-role "Senior Responder (FREC 4 or Above) 5/5 15:30-20:30 (5h) Ronnie Doctor Phil Watk…" at bounding box center [377, 137] width 90 height 74
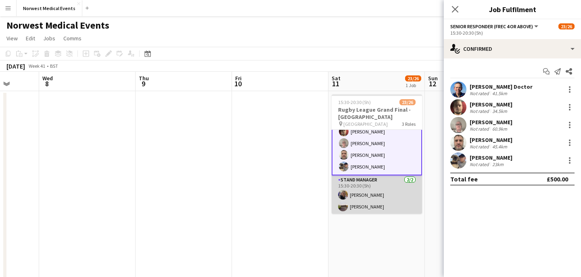
click at [385, 189] on app-card-role "Stand Manager 2/2 15:30-20:30 (5h) Jordan Marsden Garry Pamment" at bounding box center [377, 194] width 90 height 39
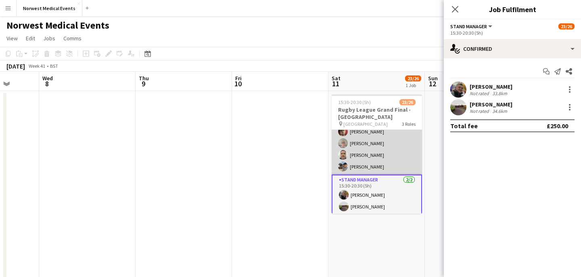
click at [386, 154] on app-card-role "Senior Responder (FREC 4 or Above) 5/5 15:30-20:30 (5h) Ronnie Doctor Phil Watk…" at bounding box center [377, 137] width 90 height 74
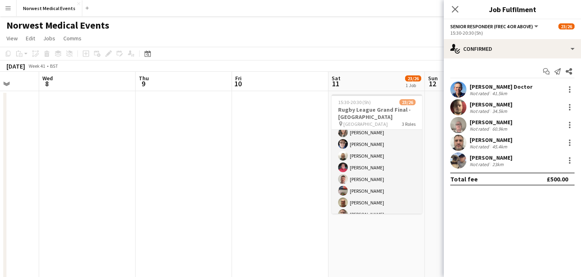
scroll to position [0, 0]
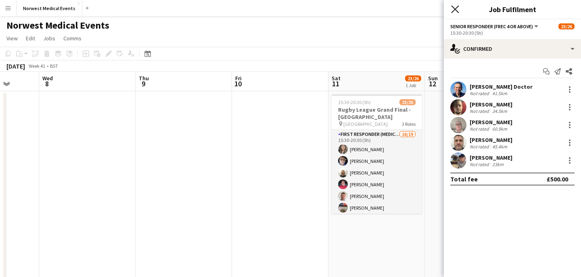
click at [457, 8] on icon "Close pop-in" at bounding box center [455, 9] width 8 height 8
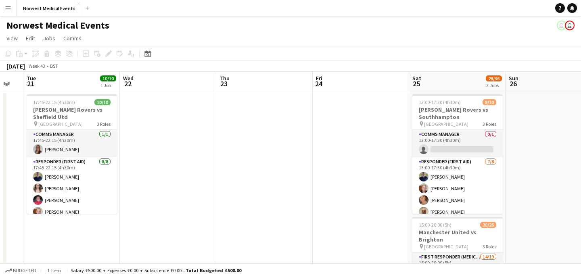
scroll to position [0, 350]
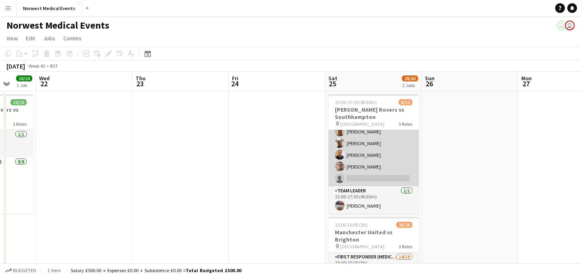
click at [383, 161] on app-card-role "Responder (First Aid) [DATE] 13:00-17:30 (4h30m) [PERSON_NAME] [PERSON_NAME] [P…" at bounding box center [373, 131] width 90 height 109
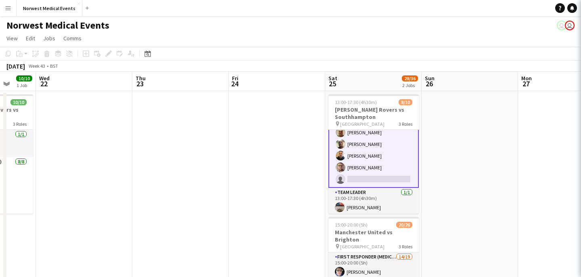
scroll to position [81, 0]
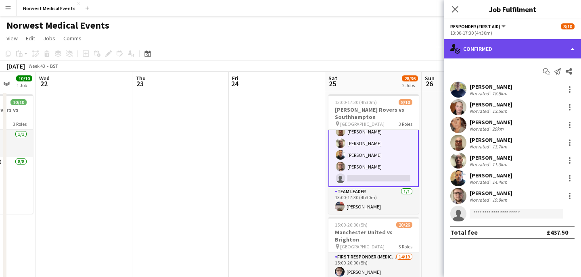
click at [511, 50] on div "single-neutral-actions-check-2 Confirmed" at bounding box center [512, 48] width 137 height 19
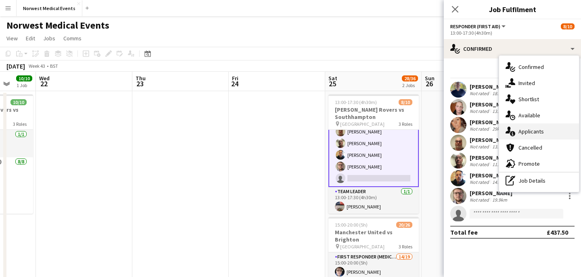
click at [536, 130] on span "Applicants" at bounding box center [530, 131] width 25 height 7
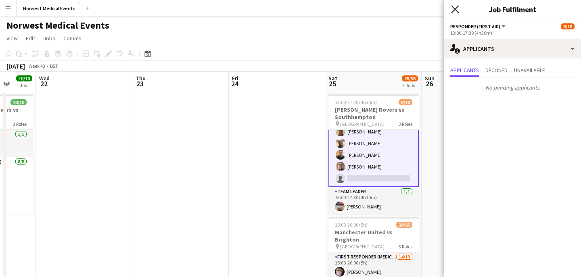
click at [454, 8] on icon at bounding box center [455, 9] width 8 height 8
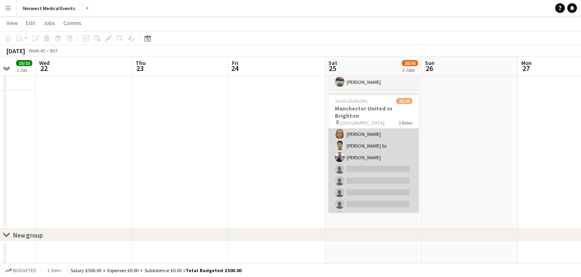
scroll to position [157, 0]
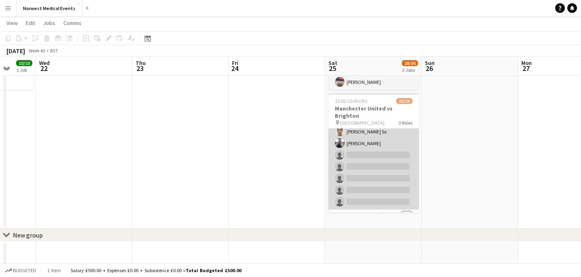
click at [378, 166] on app-card-role "First Responder (Medical) 14/19 15:00-20:00 (5h) [PERSON_NAME] [PERSON_NAME] [P…" at bounding box center [373, 91] width 90 height 238
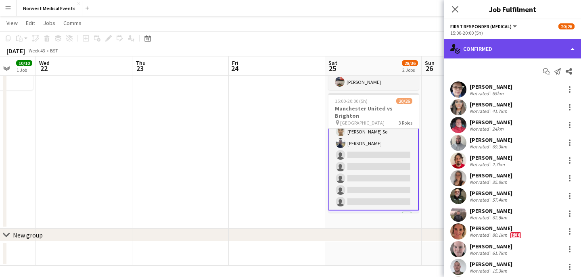
click at [511, 48] on div "single-neutral-actions-check-2 Confirmed" at bounding box center [512, 48] width 137 height 19
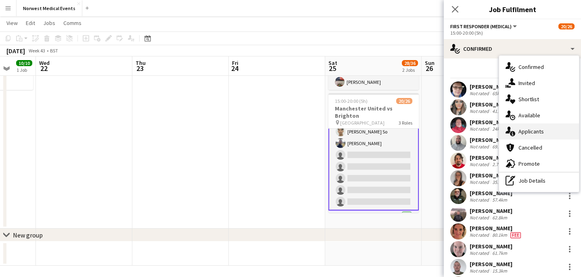
click at [536, 132] on span "Applicants" at bounding box center [530, 131] width 25 height 7
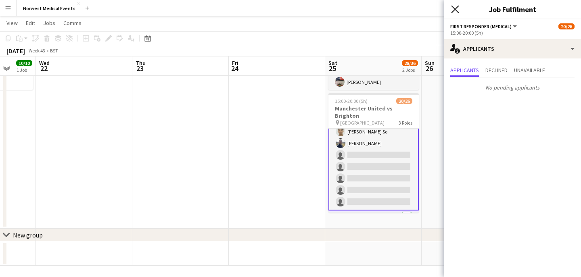
click at [455, 9] on icon at bounding box center [455, 9] width 8 height 8
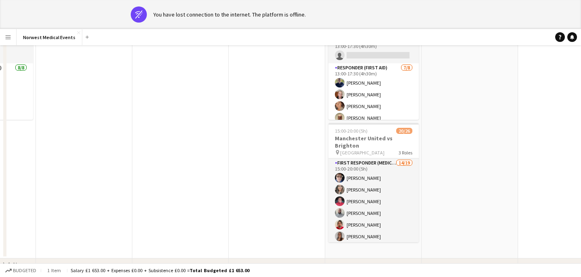
scroll to position [0, 0]
